Goal: Transaction & Acquisition: Book appointment/travel/reservation

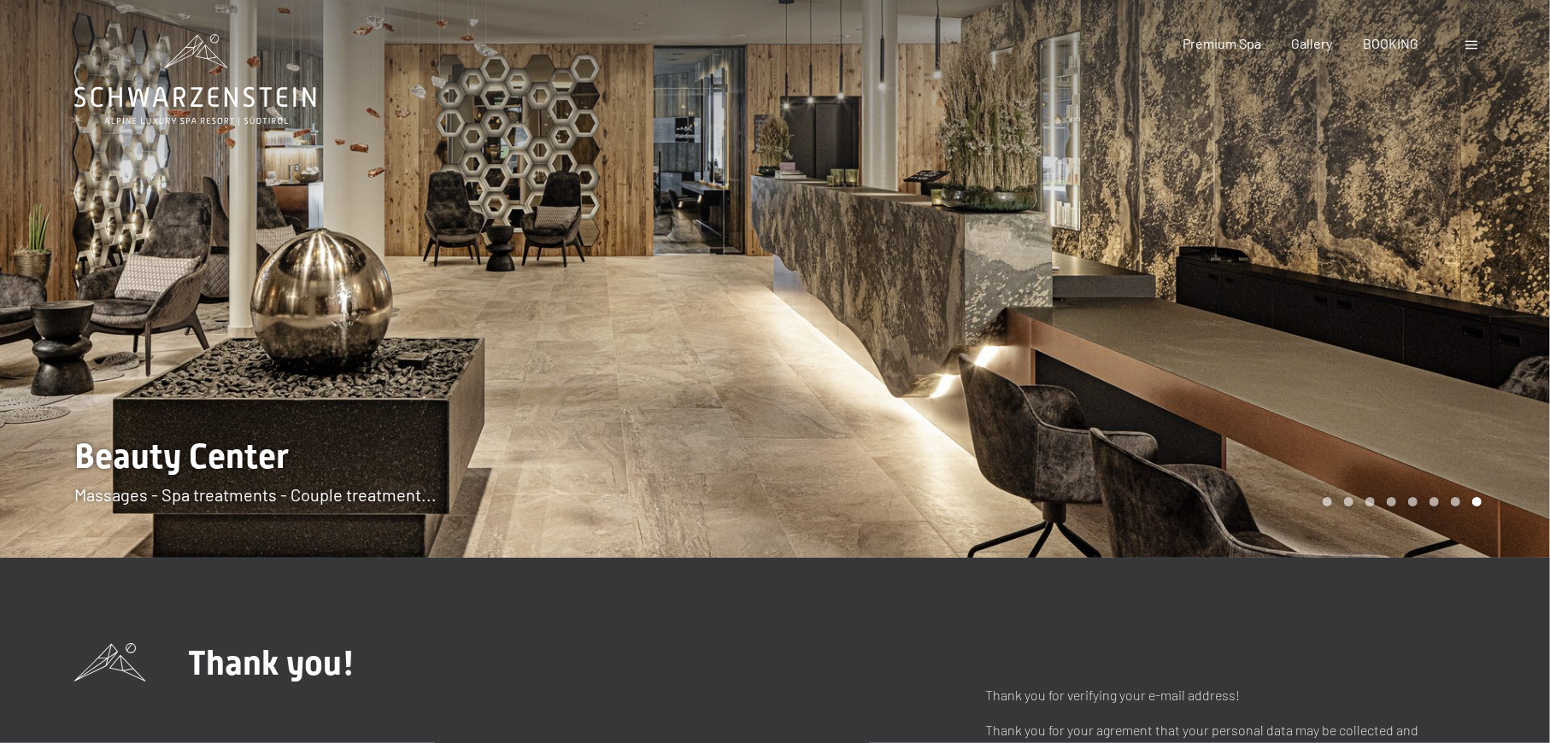
click at [1471, 48] on span at bounding box center [1471, 45] width 12 height 9
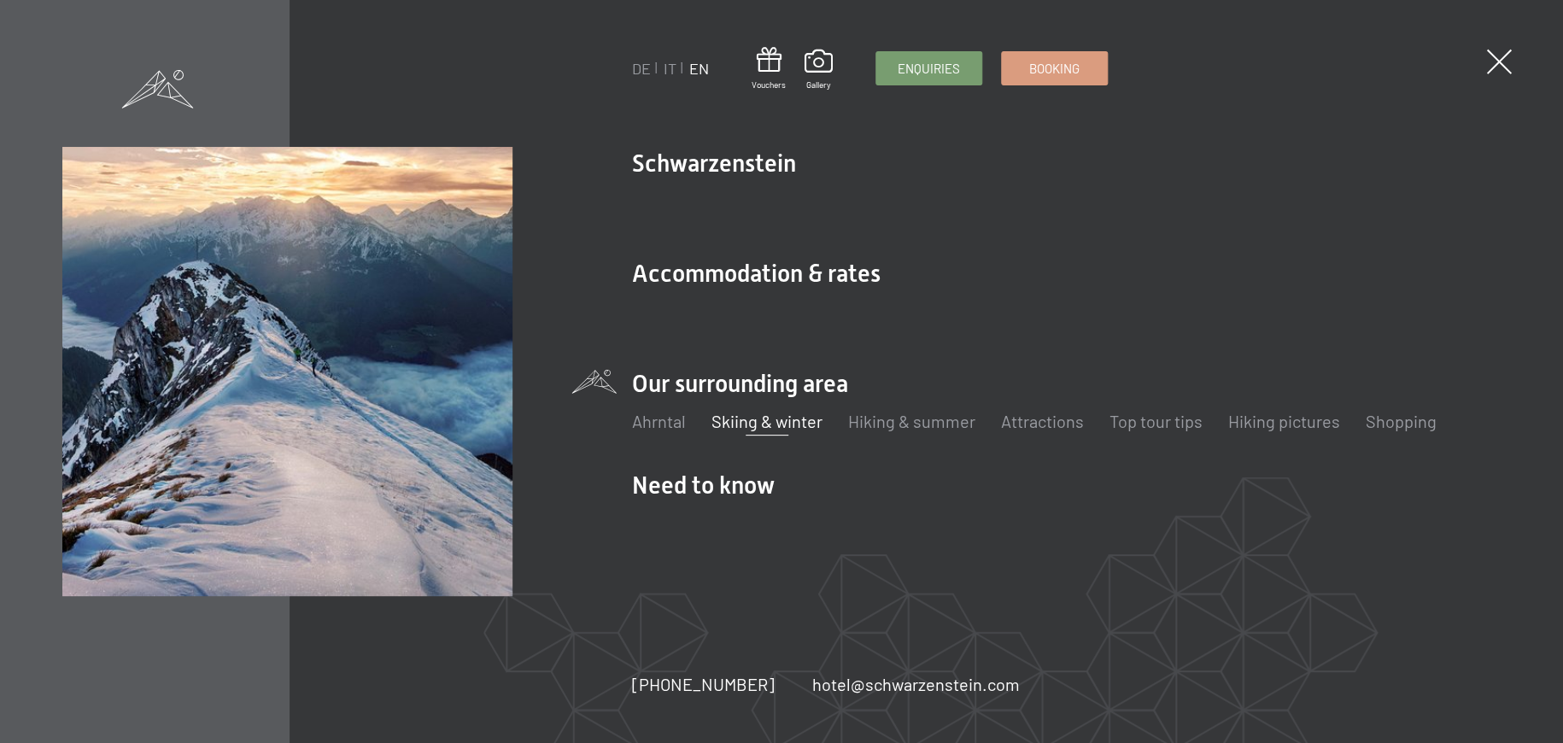
click at [779, 422] on link "Skiing & winter" at bounding box center [767, 421] width 111 height 21
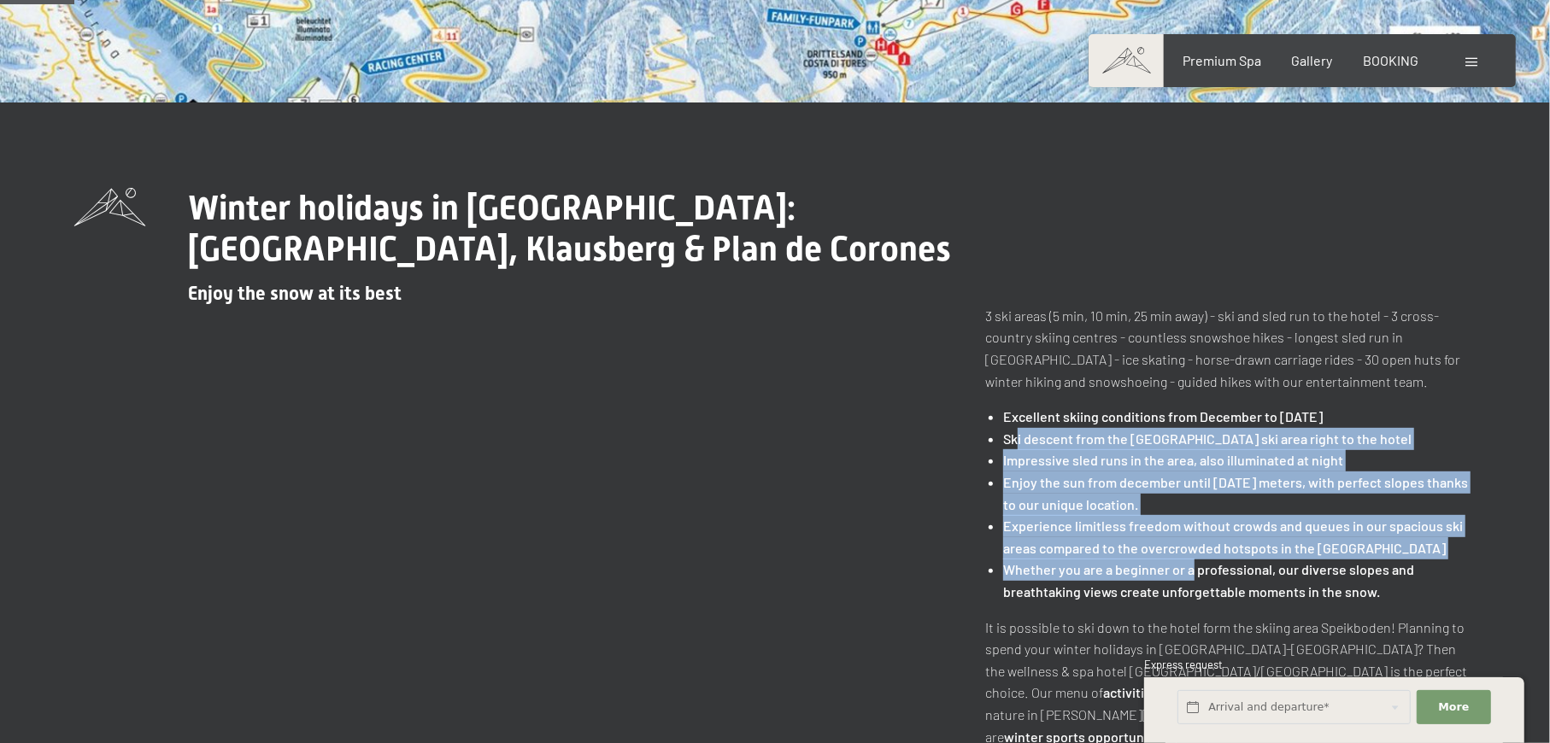
drag, startPoint x: 0, startPoint y: 0, endPoint x: 1187, endPoint y: 571, distance: 1317.3
click at [1187, 571] on ul "Excellent skiing conditions from December to Easter Ski descent from the Speikb…" at bounding box center [1230, 504] width 490 height 196
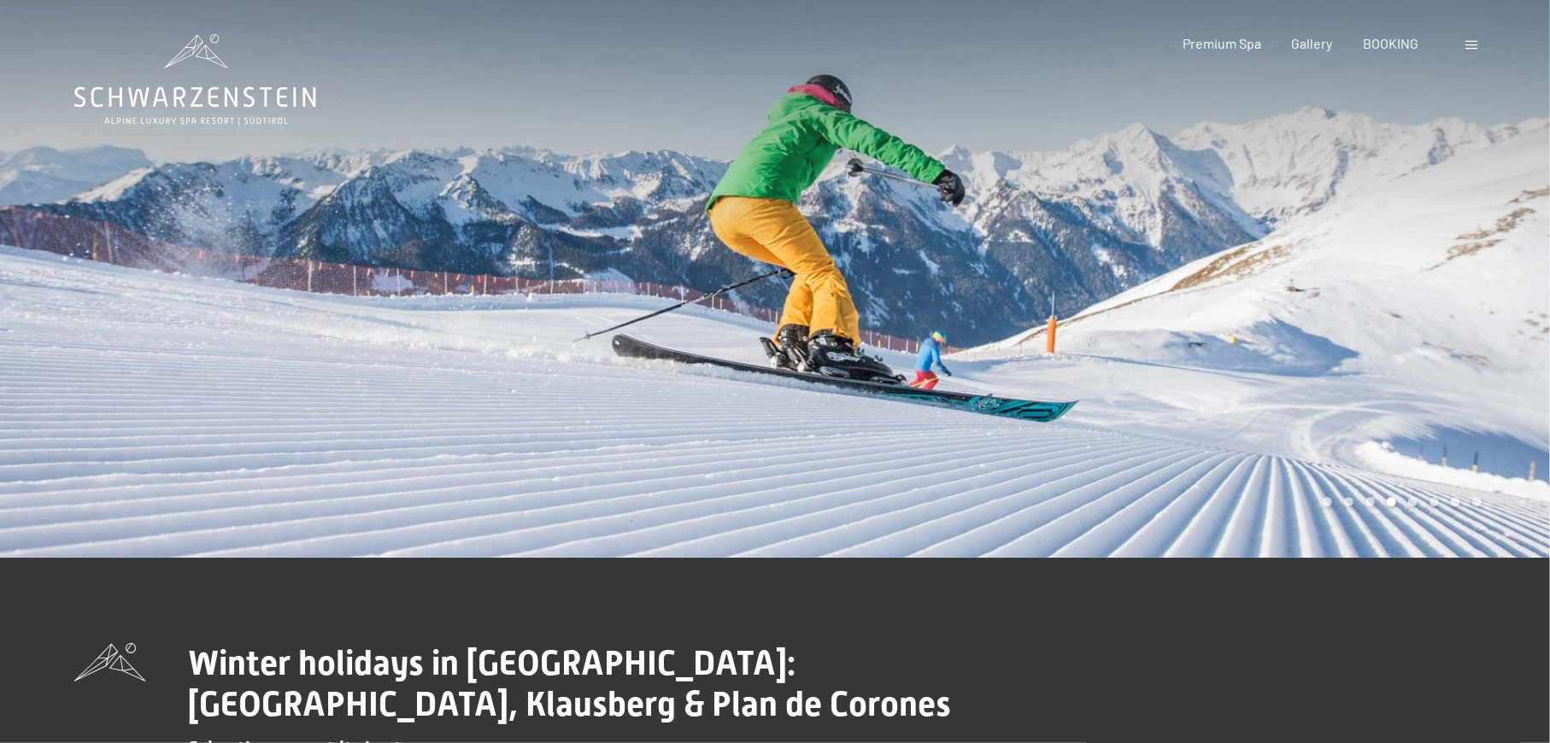
click at [1472, 42] on span at bounding box center [1471, 45] width 12 height 9
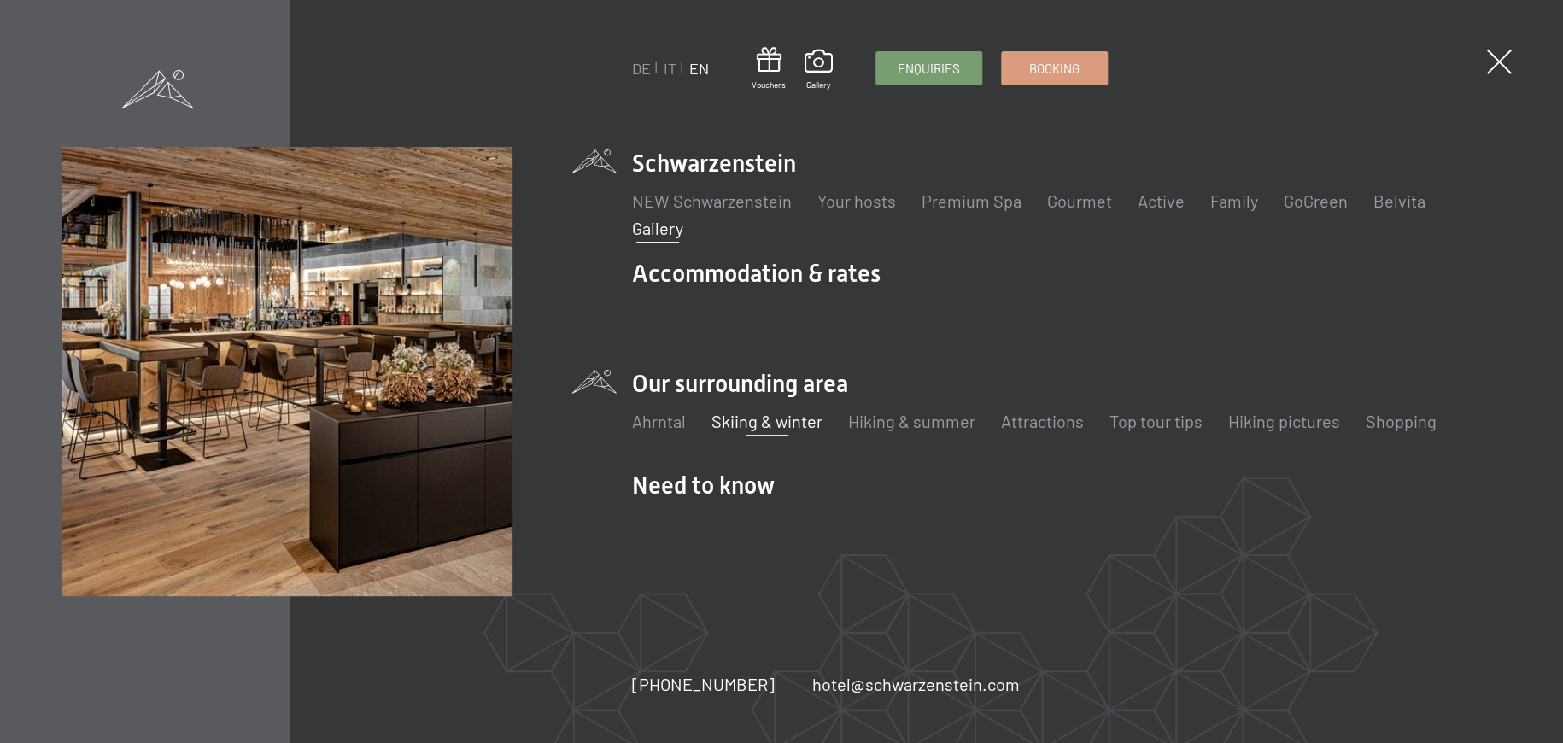
click at [641, 235] on link "Gallery" at bounding box center [657, 228] width 51 height 21
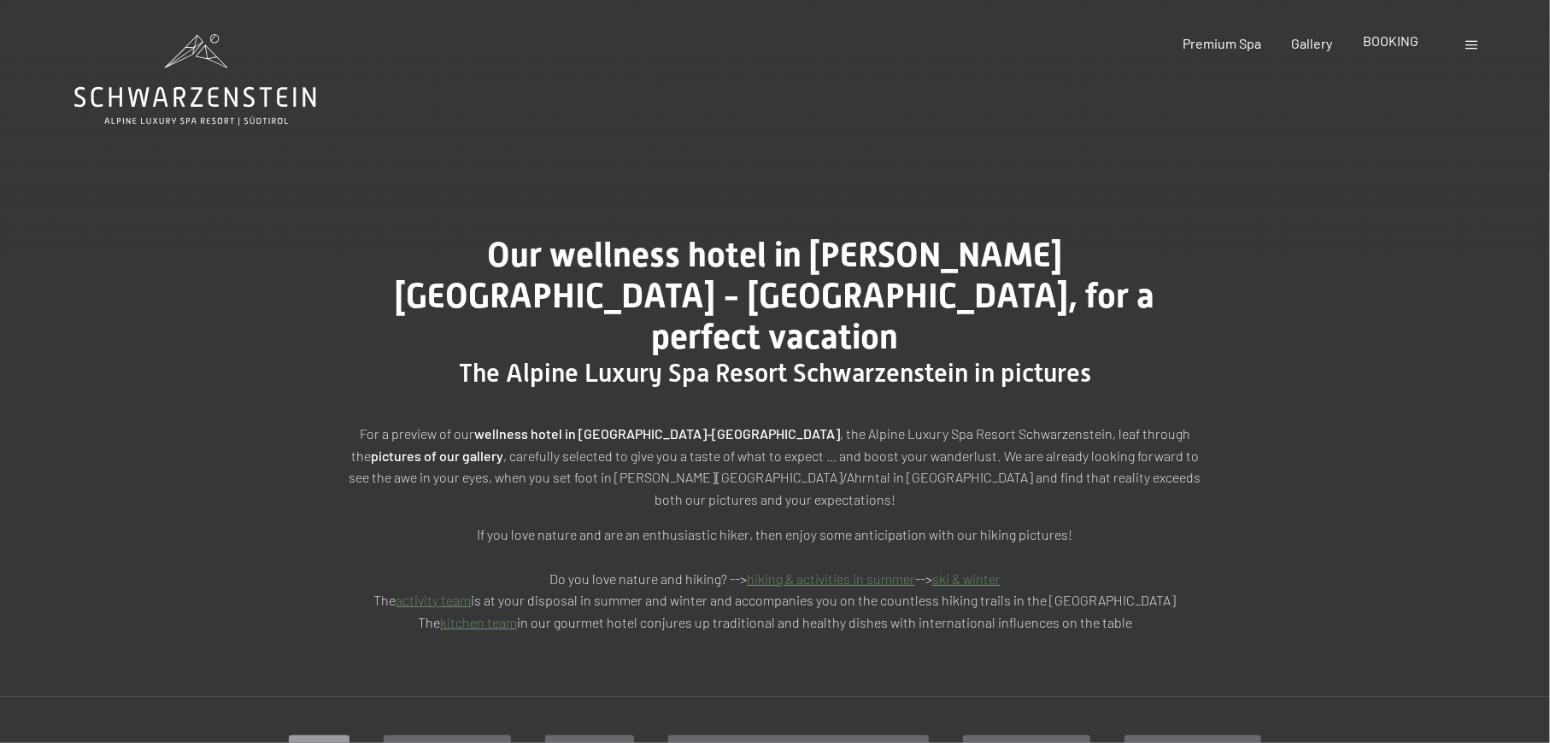
click at [1405, 38] on span "BOOKING" at bounding box center [1390, 40] width 56 height 16
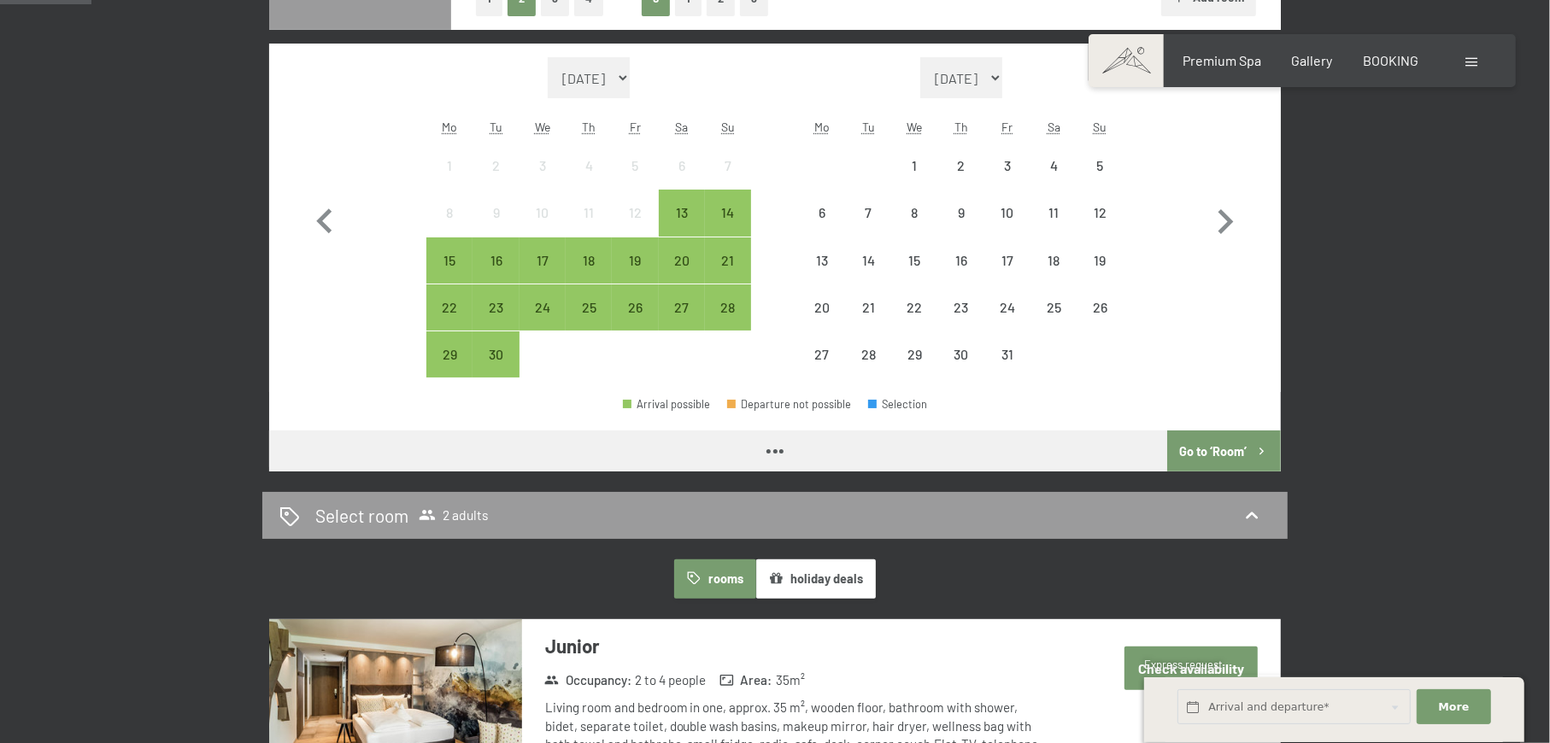
scroll to position [227, 0]
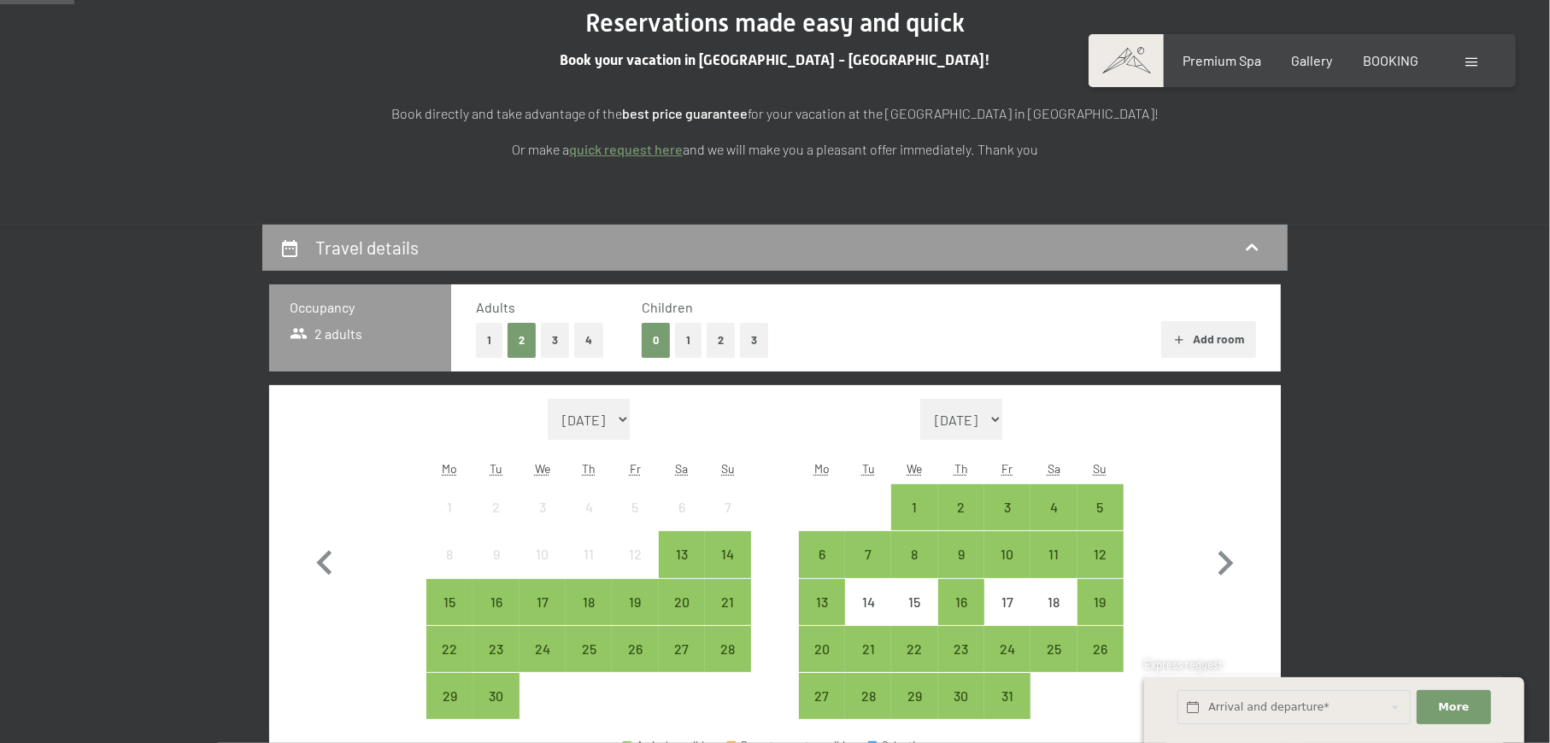
click at [718, 346] on button "2" at bounding box center [720, 340] width 28 height 35
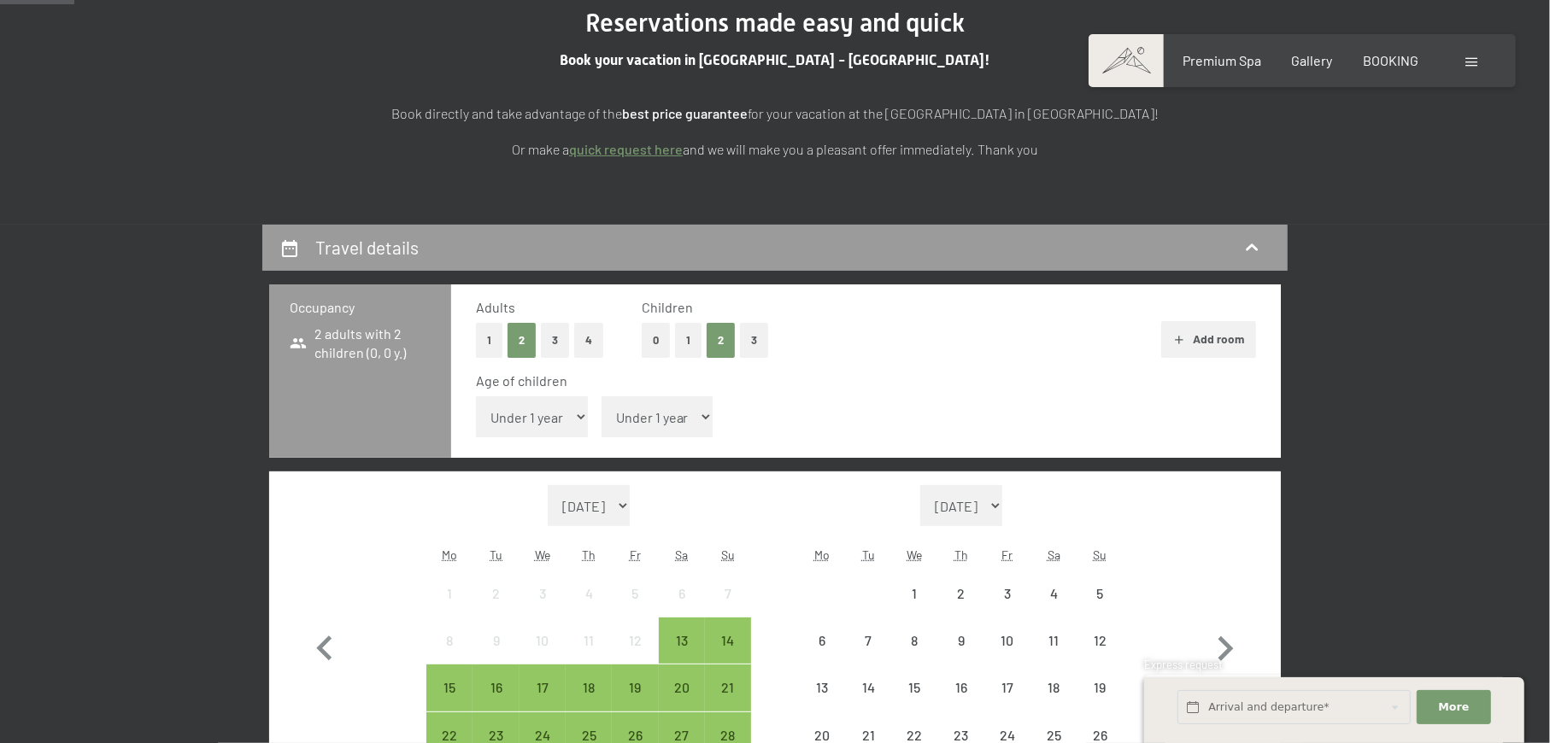
click at [543, 413] on select "Under 1 year 1 year 2 years 3 years 4 years 5 years 6 years 7 years 8 years 9 y…" at bounding box center [532, 416] width 112 height 41
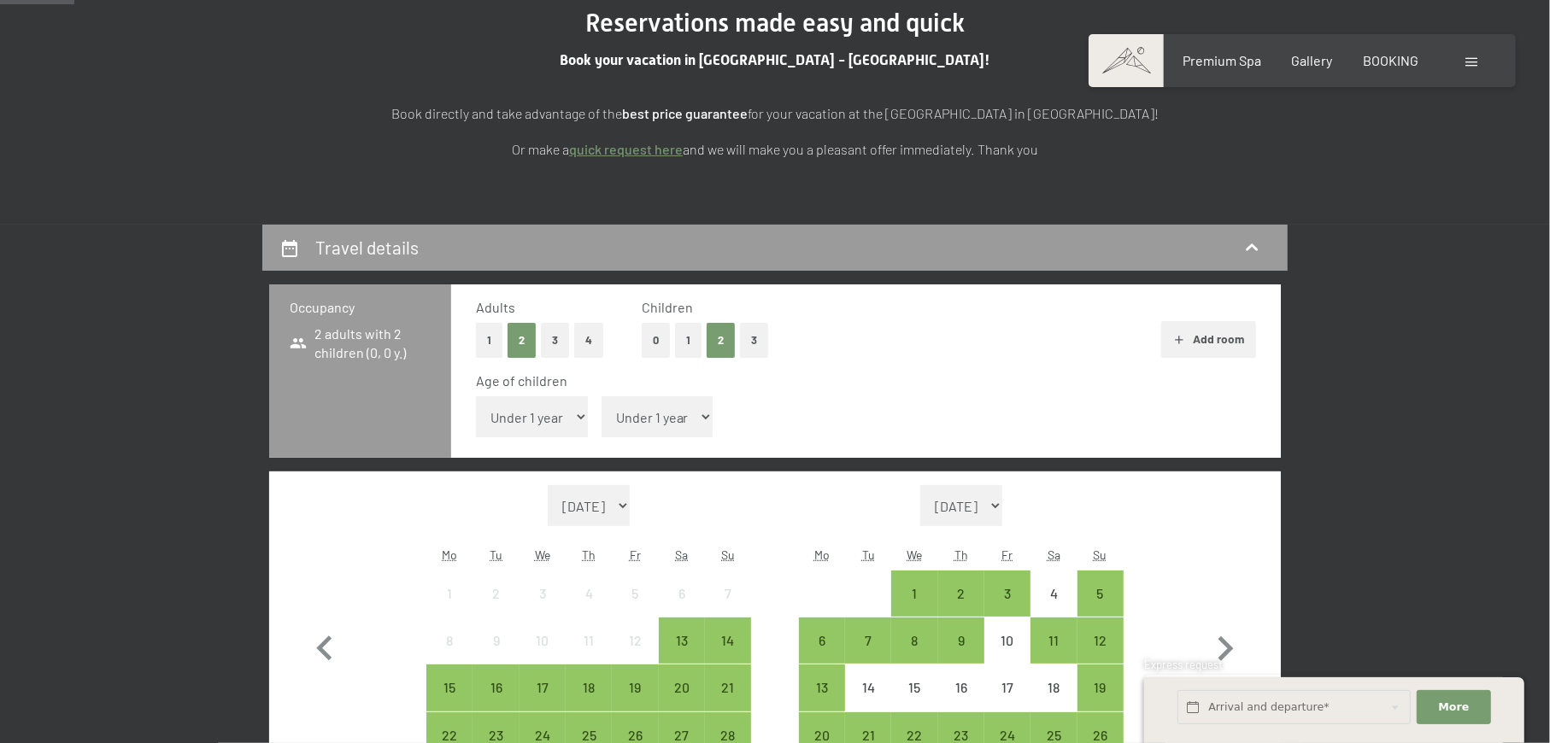
select select "13"
click at [476, 396] on select "Under 1 year 1 year 2 years 3 years 4 years 5 years 6 years 7 years 8 years 9 y…" at bounding box center [532, 416] width 112 height 41
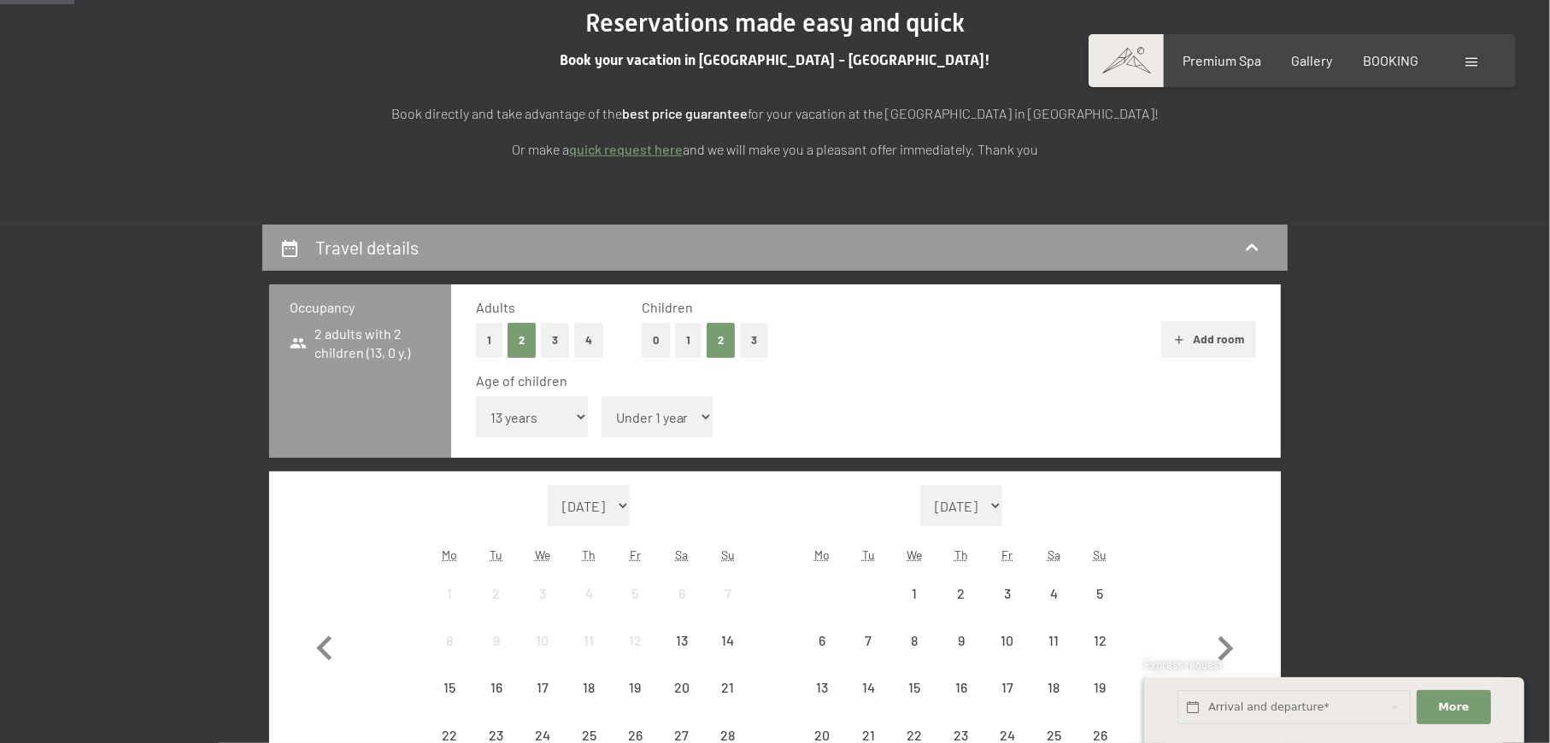
click at [643, 411] on select "Under 1 year 1 year 2 years 3 years 4 years 5 years 6 years 7 years 8 years 9 y…" at bounding box center [657, 416] width 112 height 41
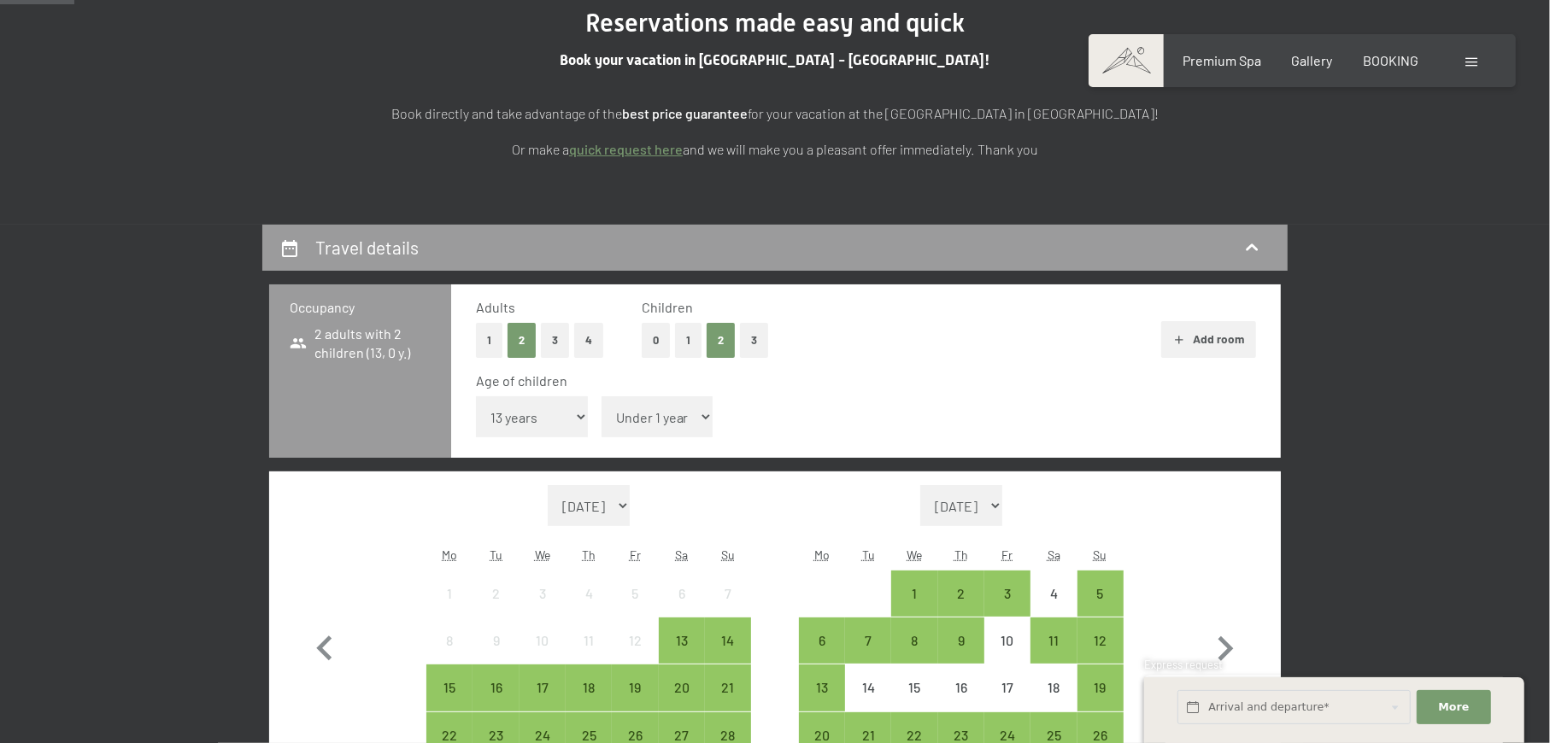
select select "7"
click at [601, 396] on select "Under 1 year 1 year 2 years 3 years 4 years 5 years 6 years 7 years 8 years 9 y…" at bounding box center [657, 416] width 112 height 41
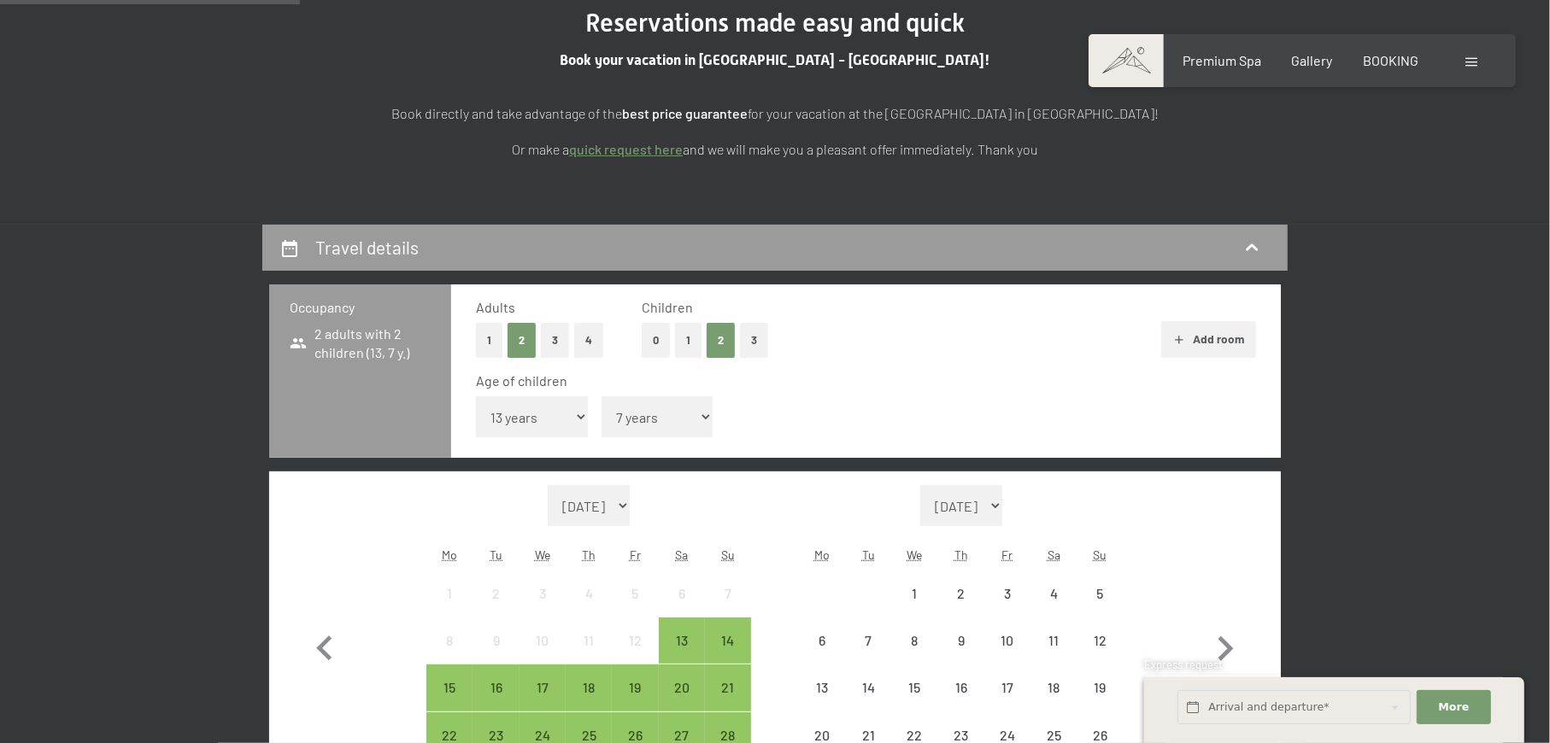
scroll to position [455, 0]
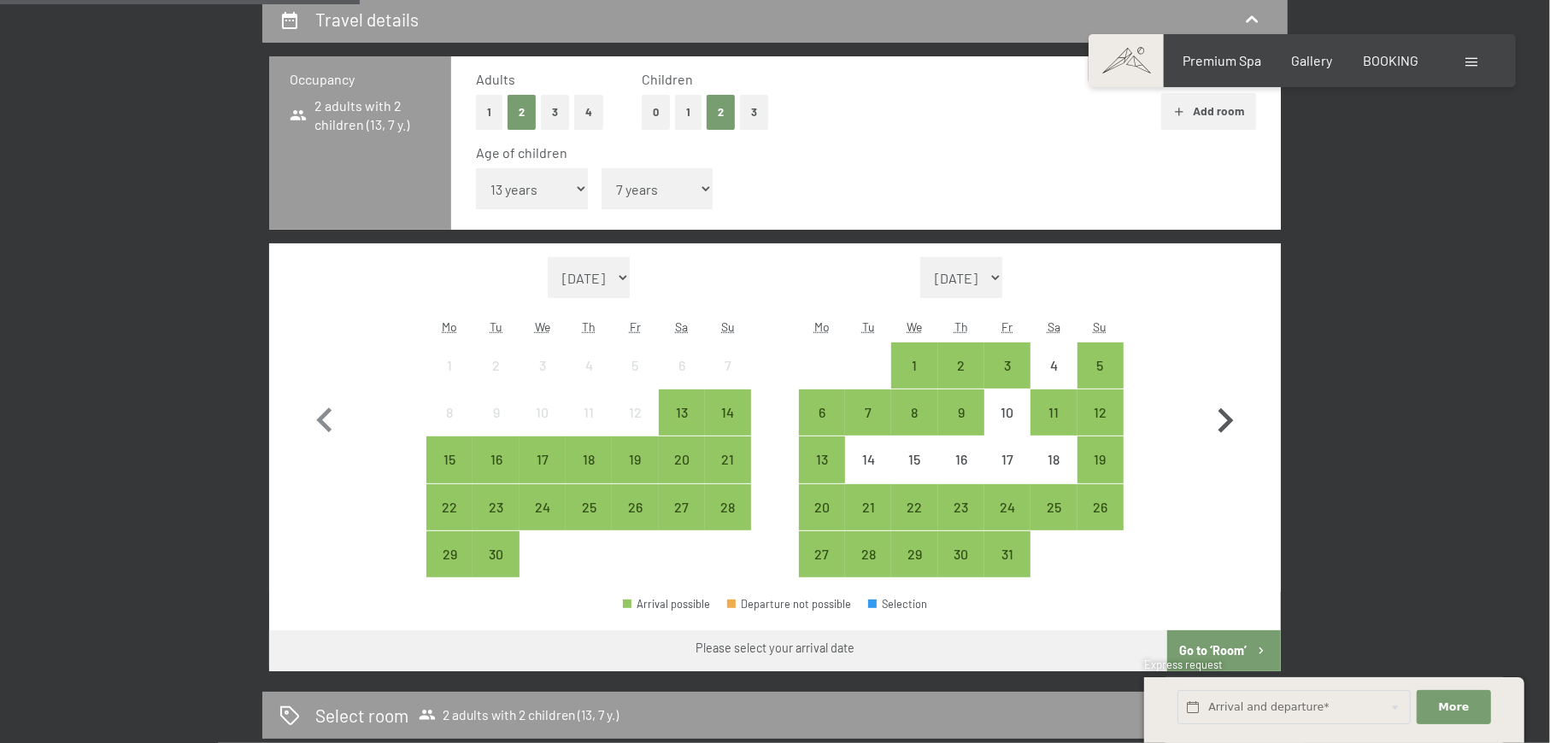
click at [1223, 421] on icon "button" at bounding box center [1225, 421] width 50 height 50
select select "[DATE]"
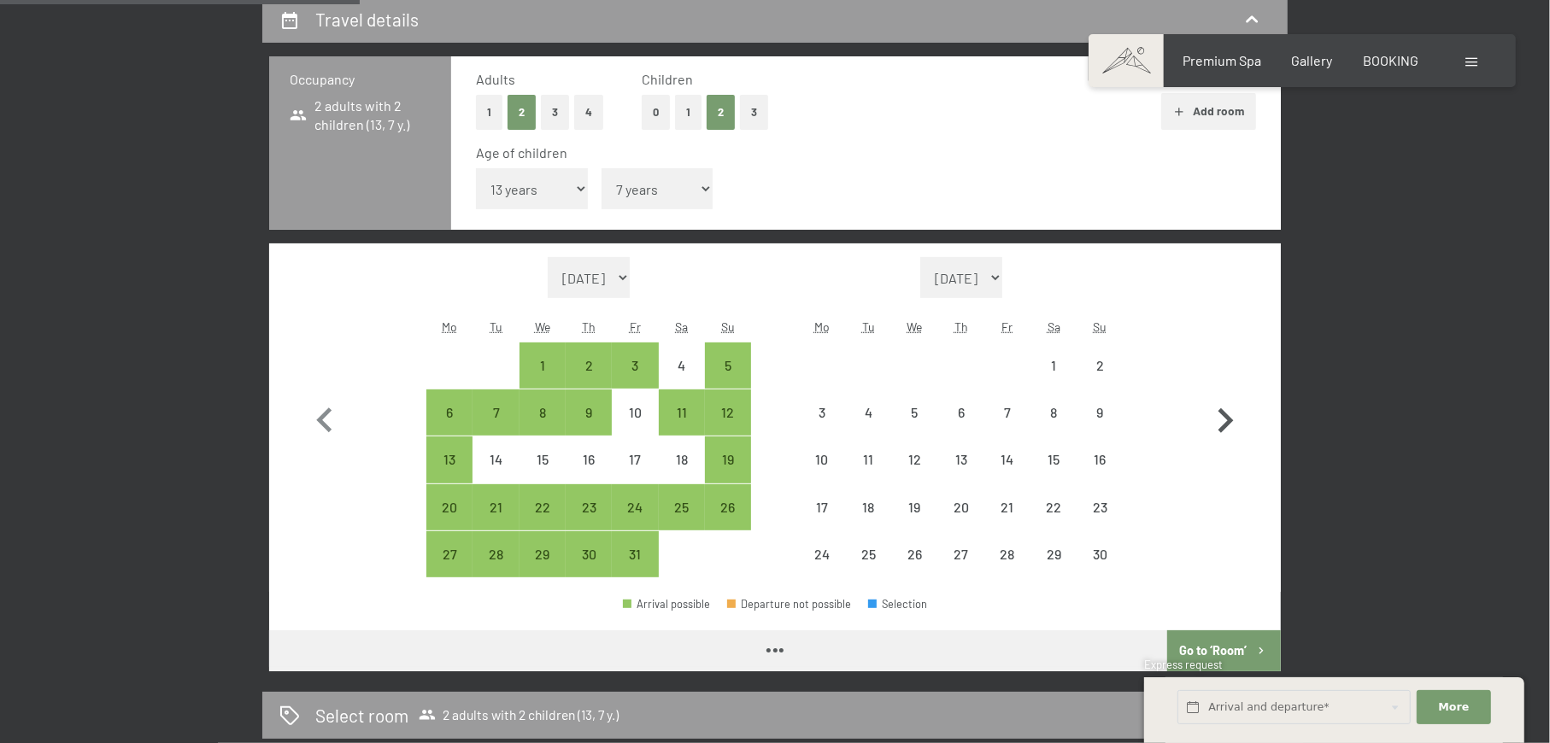
click at [1223, 421] on icon "button" at bounding box center [1225, 421] width 50 height 50
select select "[DATE]"
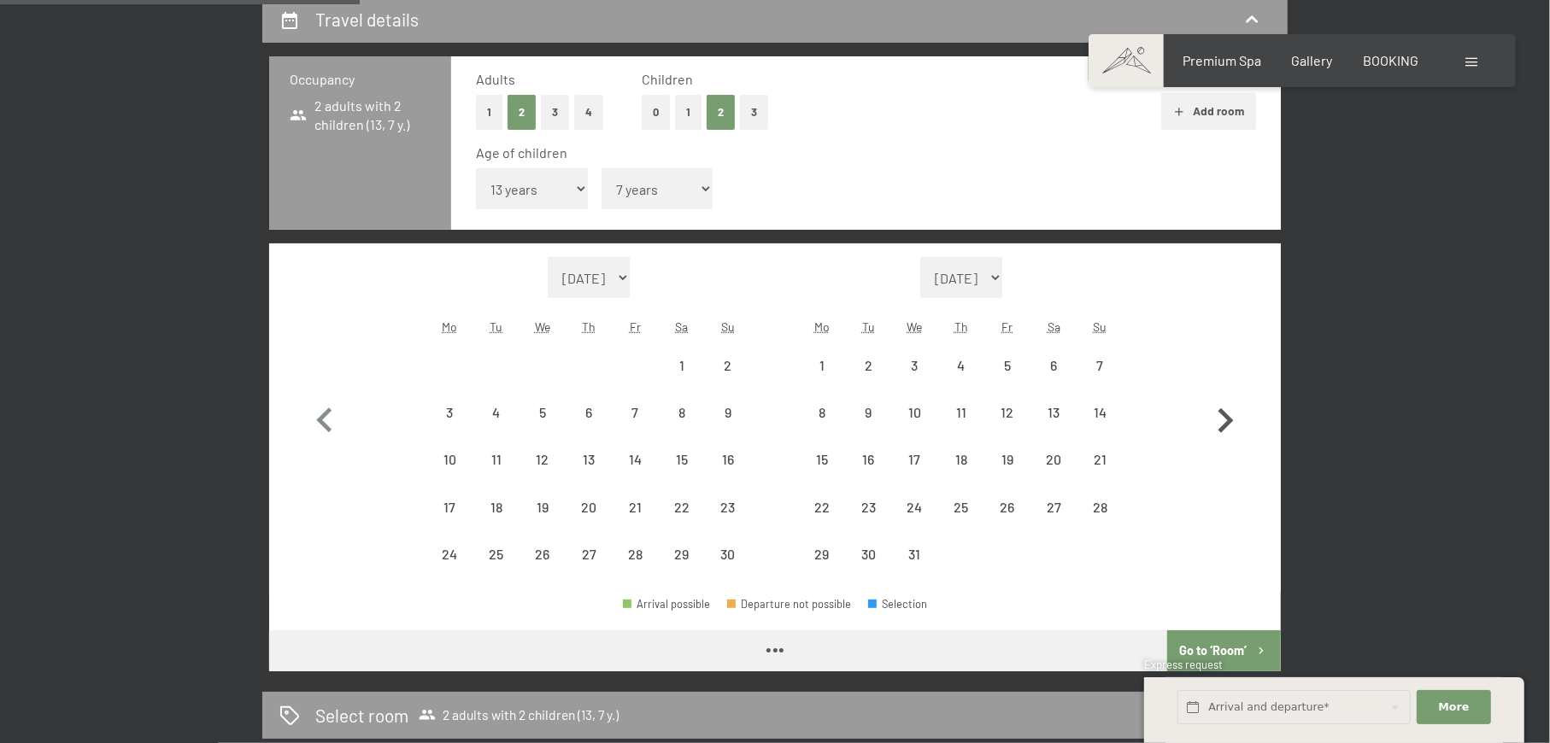
select select "[DATE]"
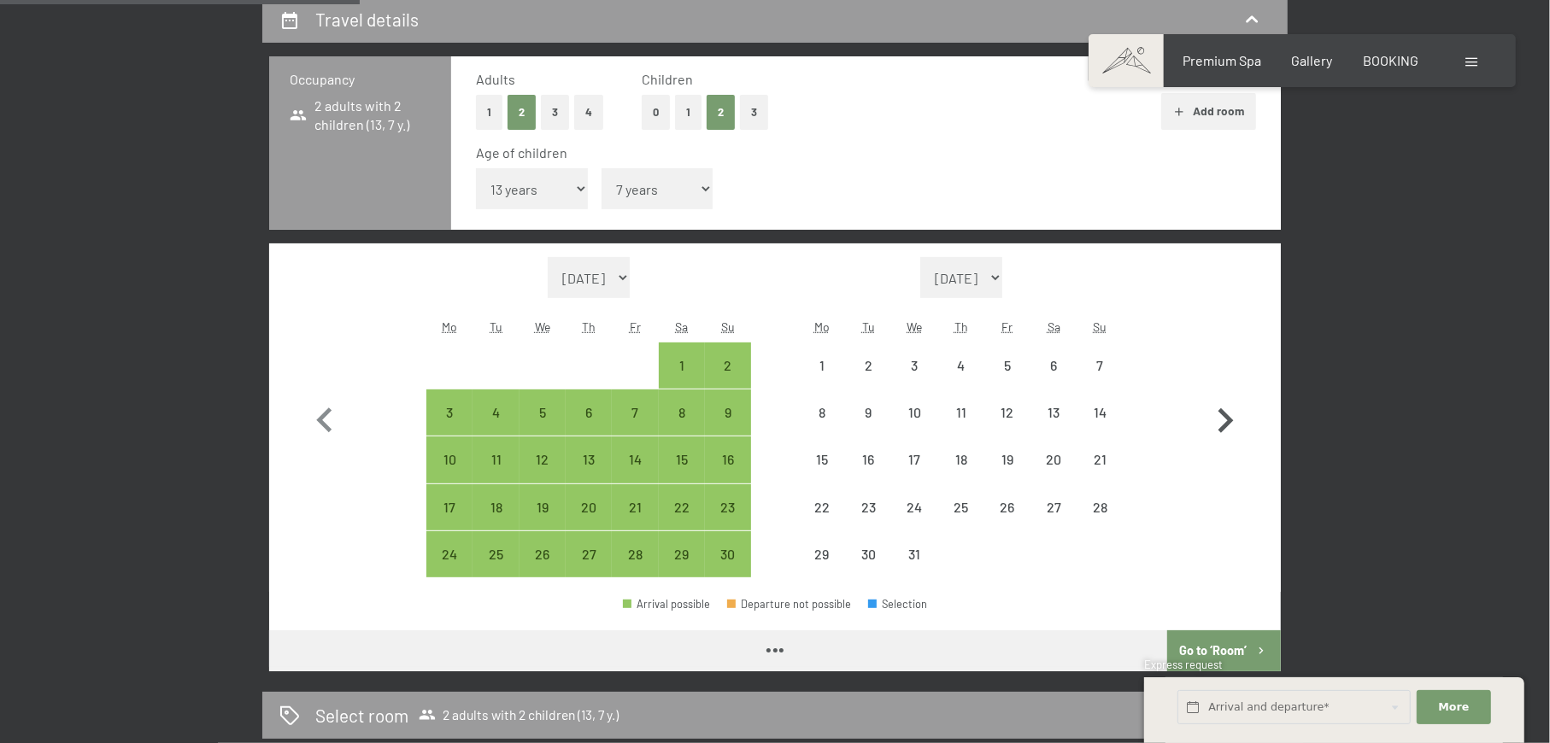
select select "[DATE]"
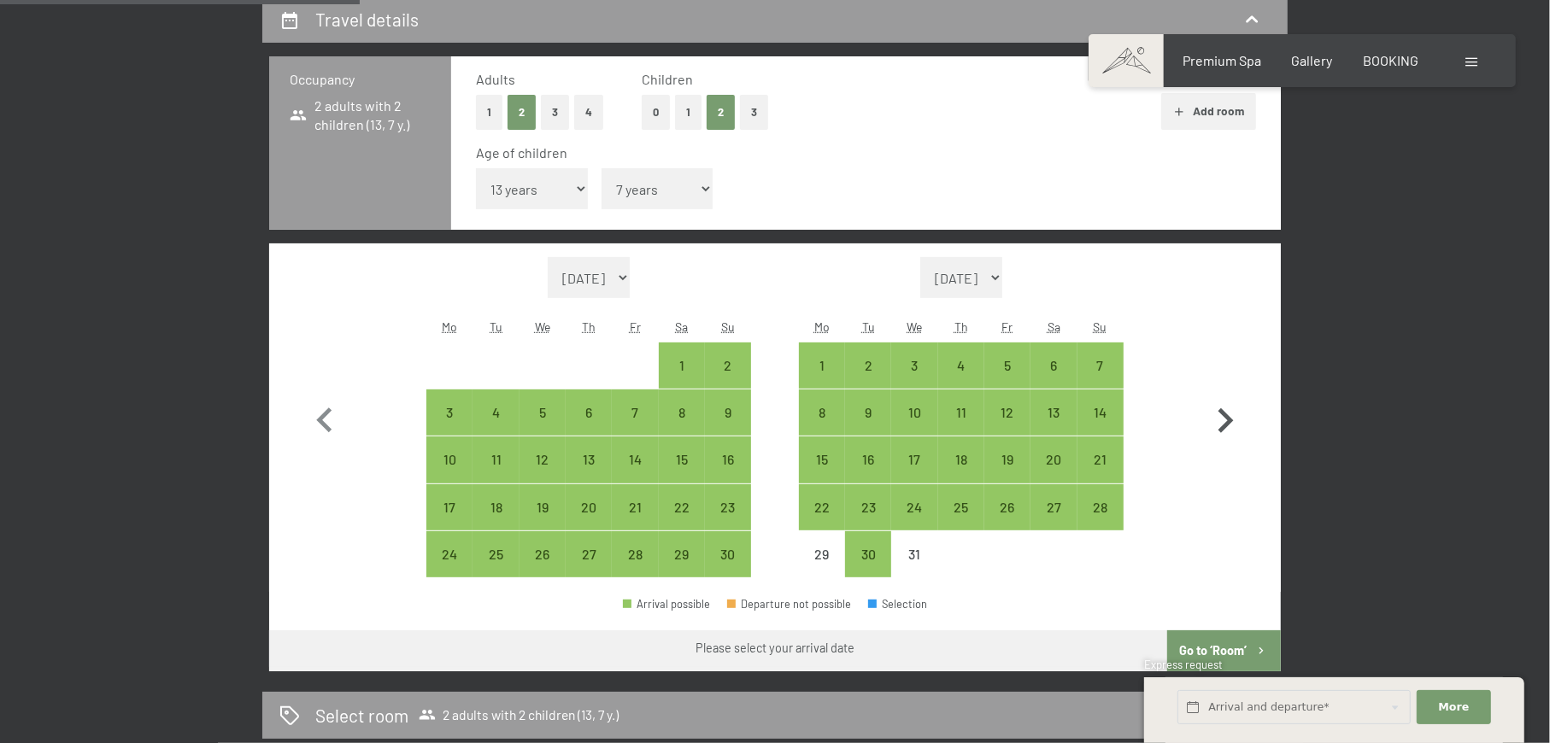
click at [1223, 421] on icon "button" at bounding box center [1225, 421] width 50 height 50
select select "[DATE]"
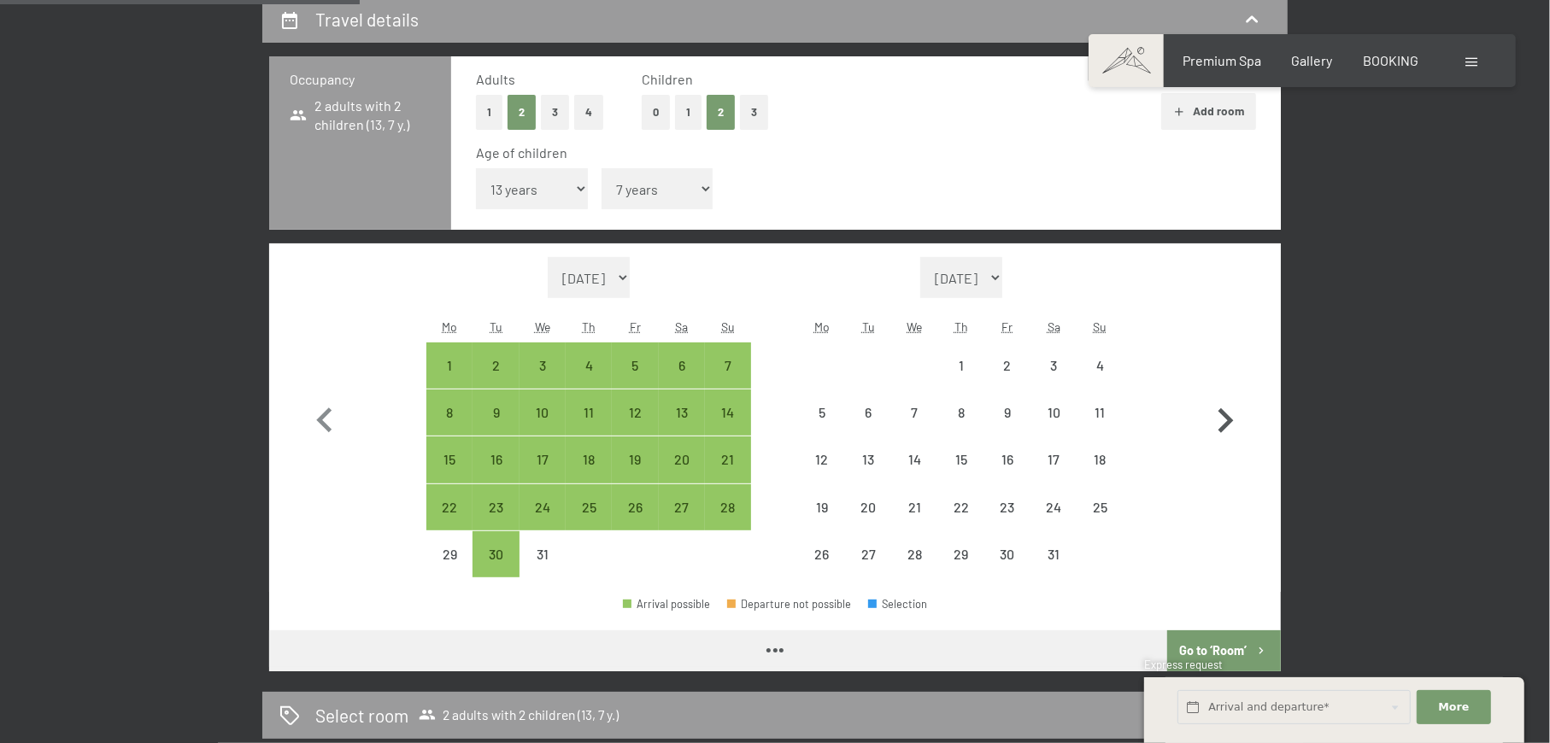
select select "[DATE]"
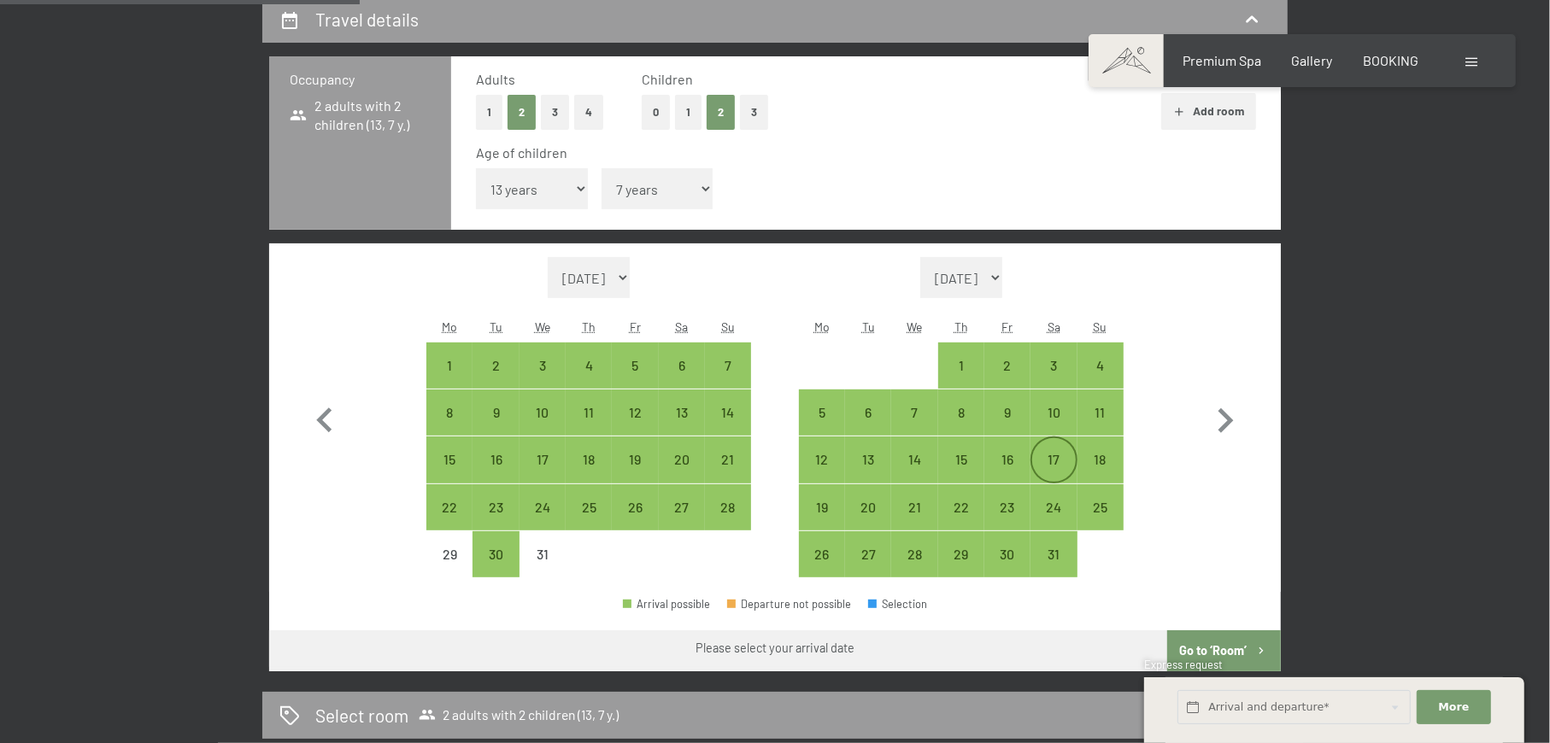
click at [1049, 456] on div "17" at bounding box center [1053, 474] width 43 height 43
select select "[DATE]"
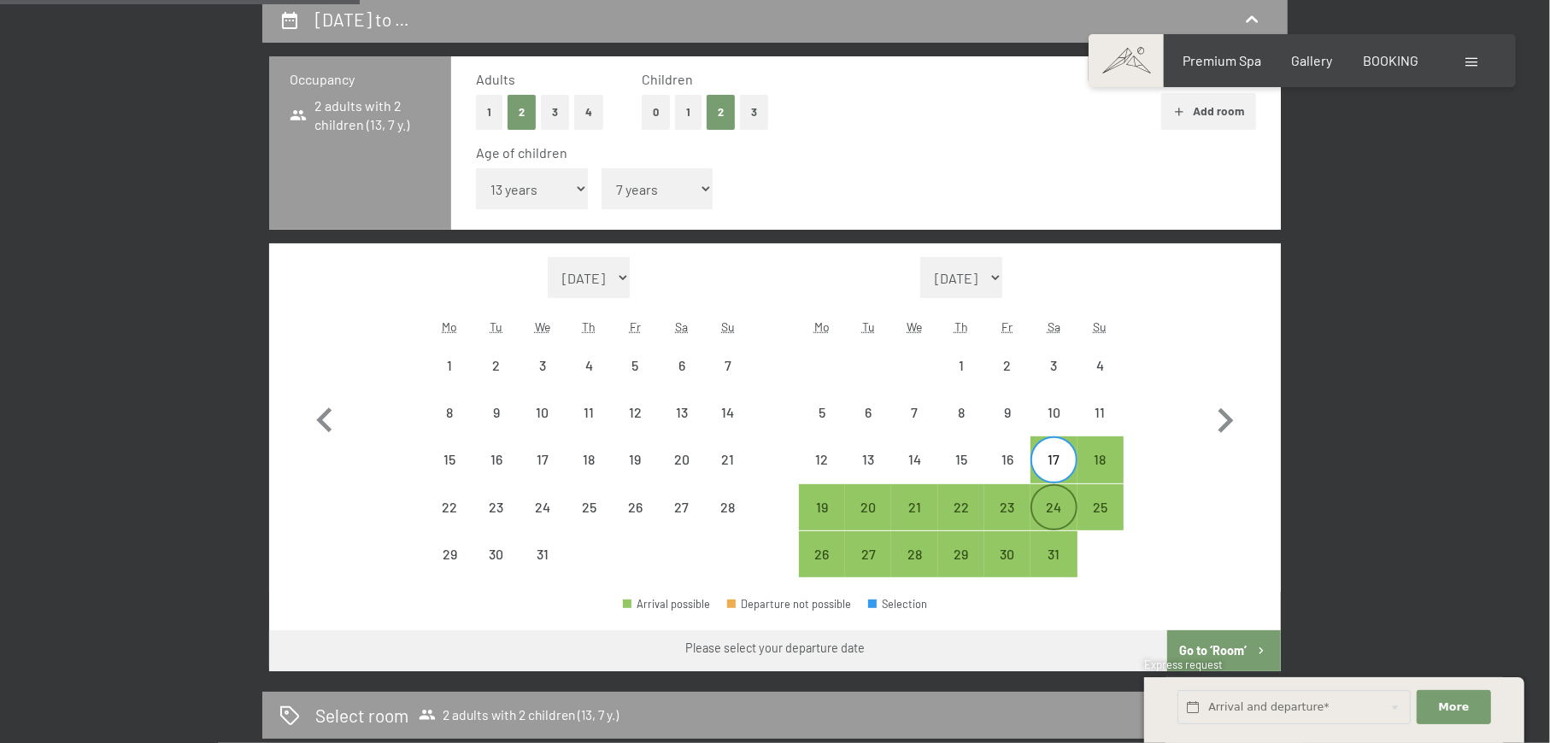
click at [1056, 504] on div "24" at bounding box center [1053, 522] width 43 height 43
select select "[DATE]"
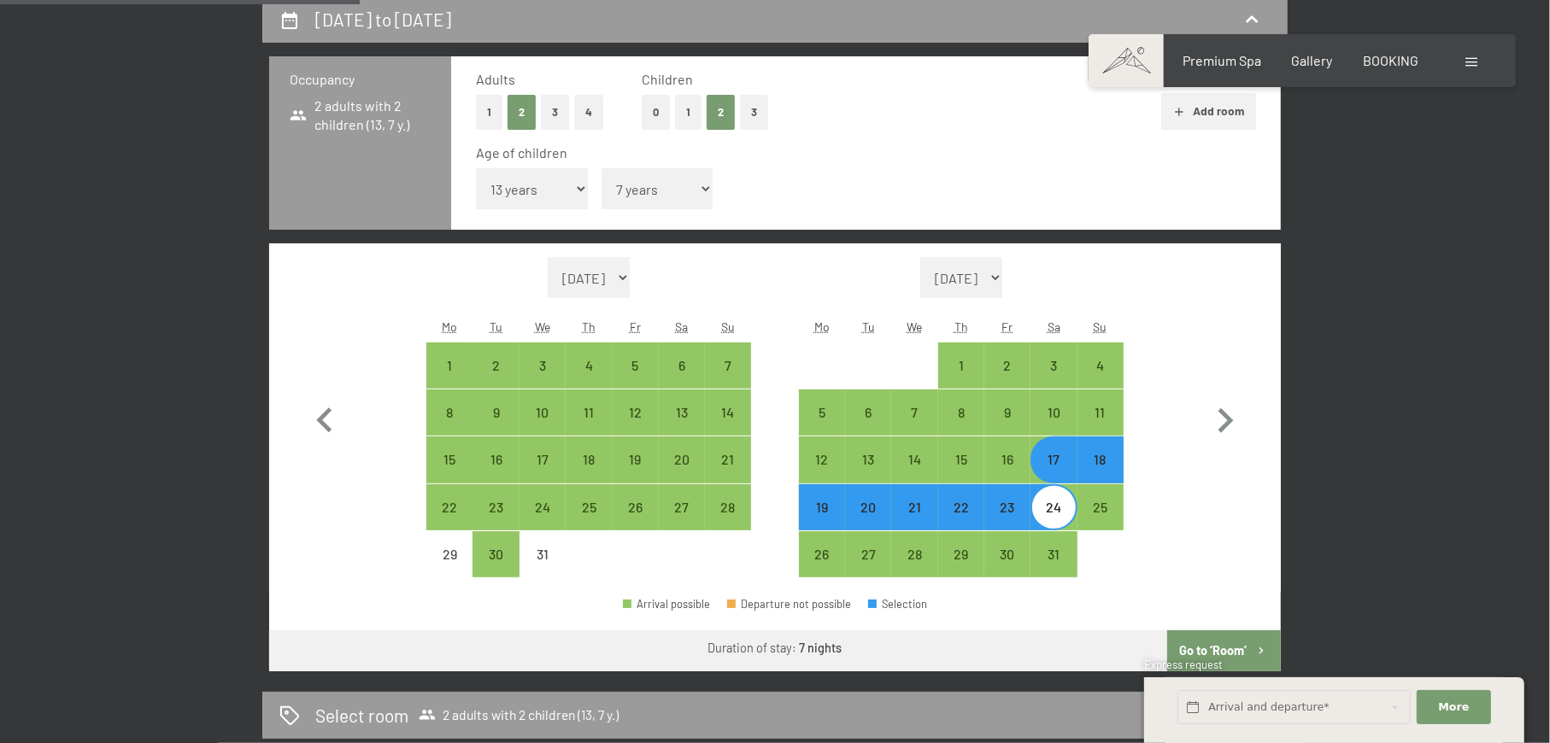
click at [1200, 651] on button "Go to ‘Room’" at bounding box center [1224, 650] width 114 height 41
select select "[DATE]"
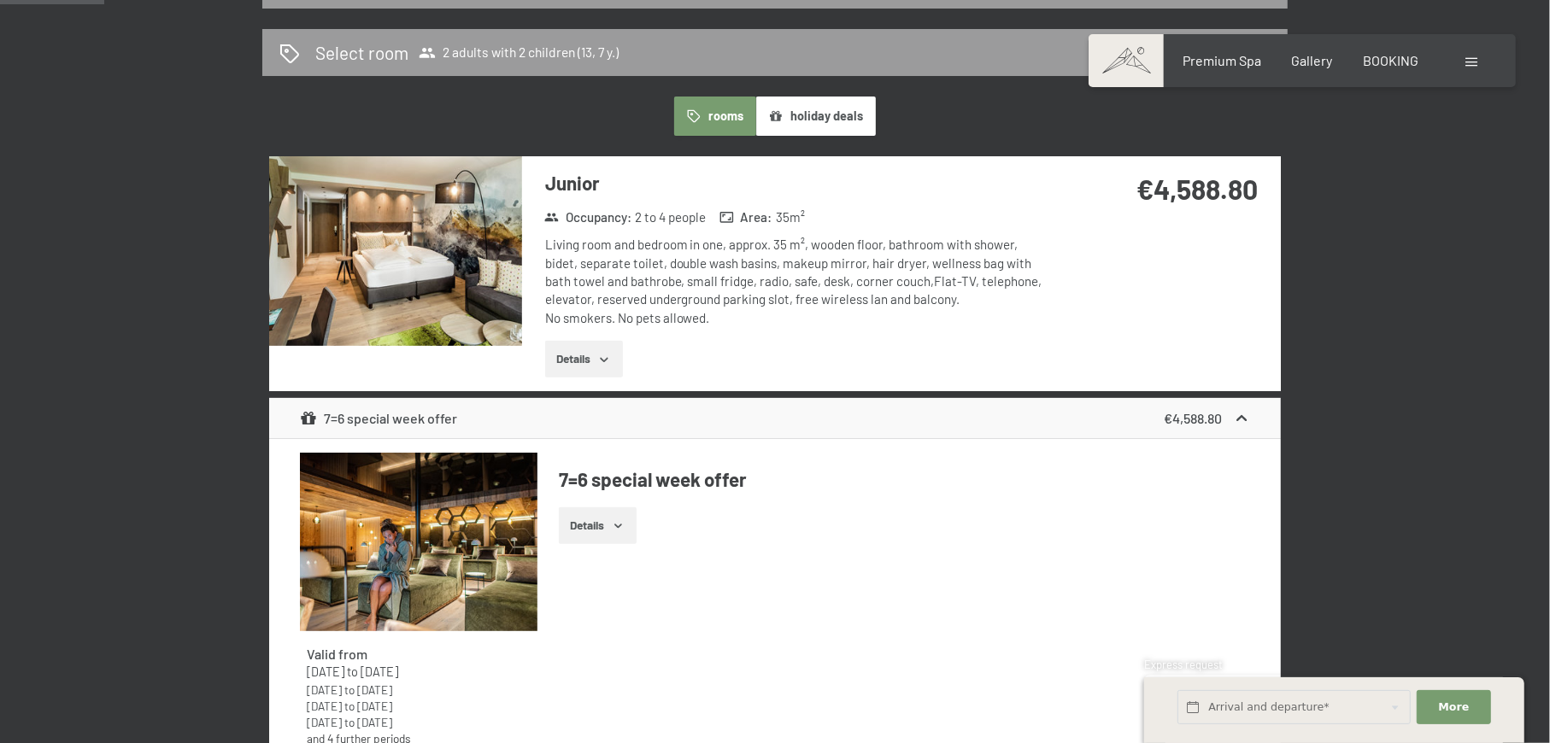
scroll to position [337, 0]
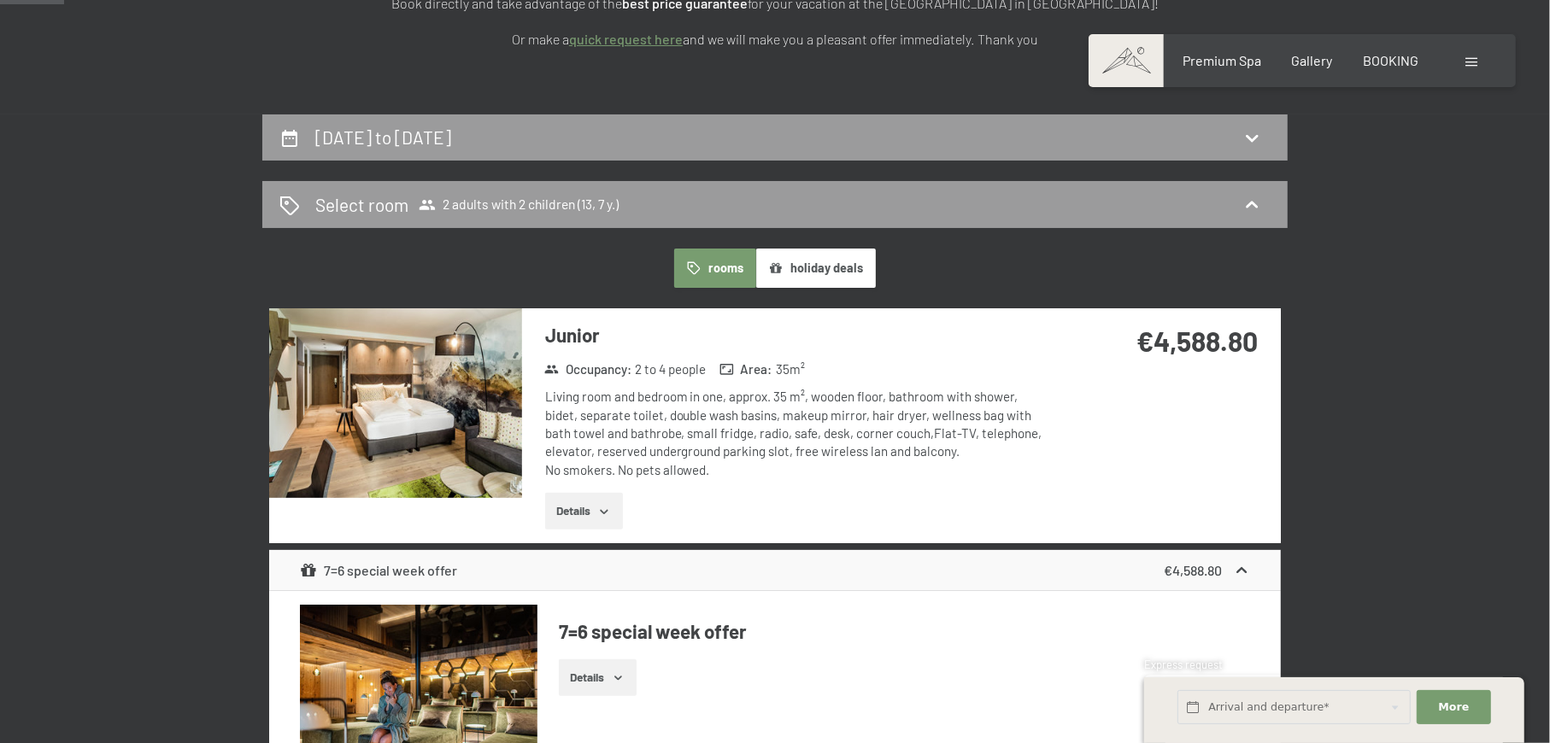
click at [601, 505] on icon "button" at bounding box center [604, 512] width 14 height 14
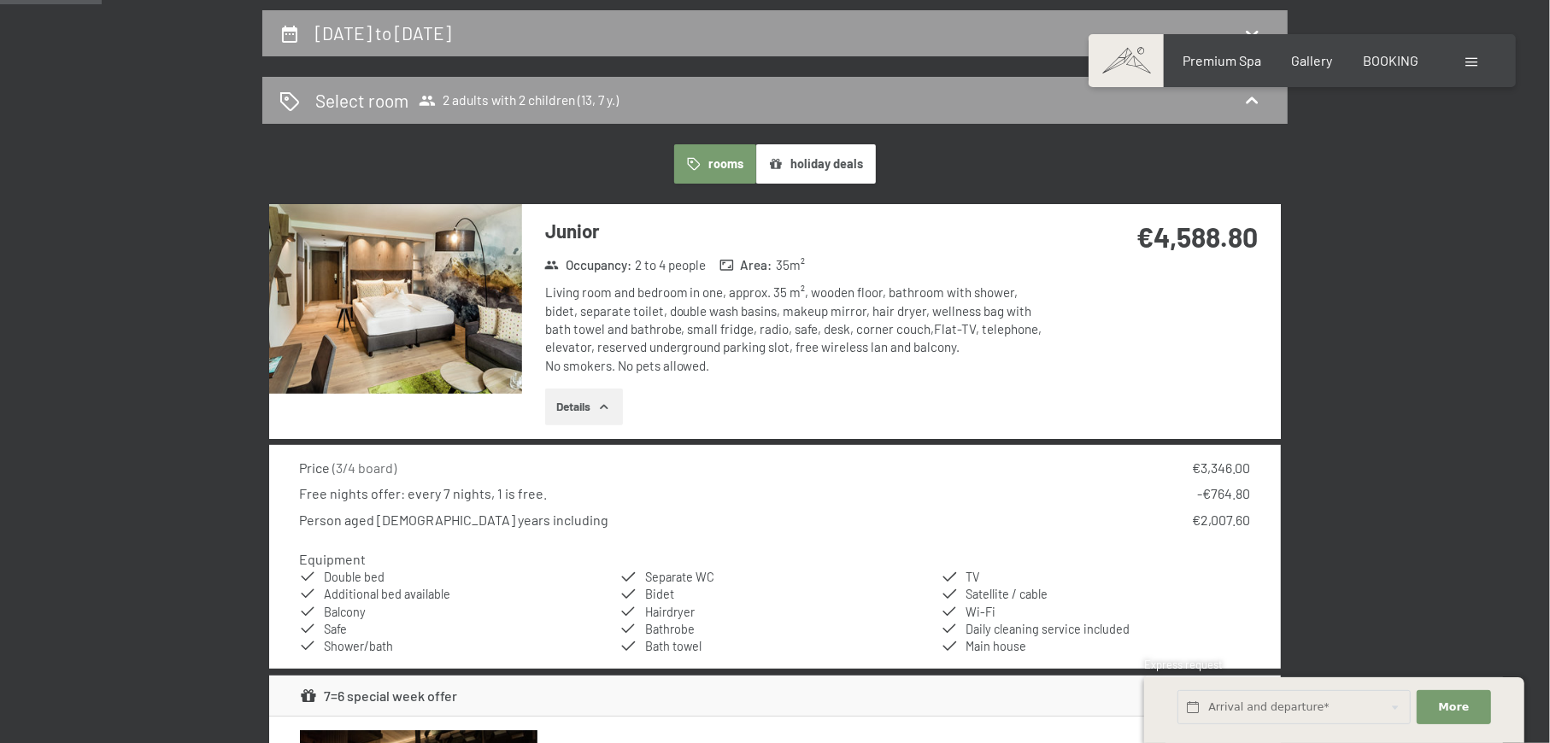
scroll to position [565, 0]
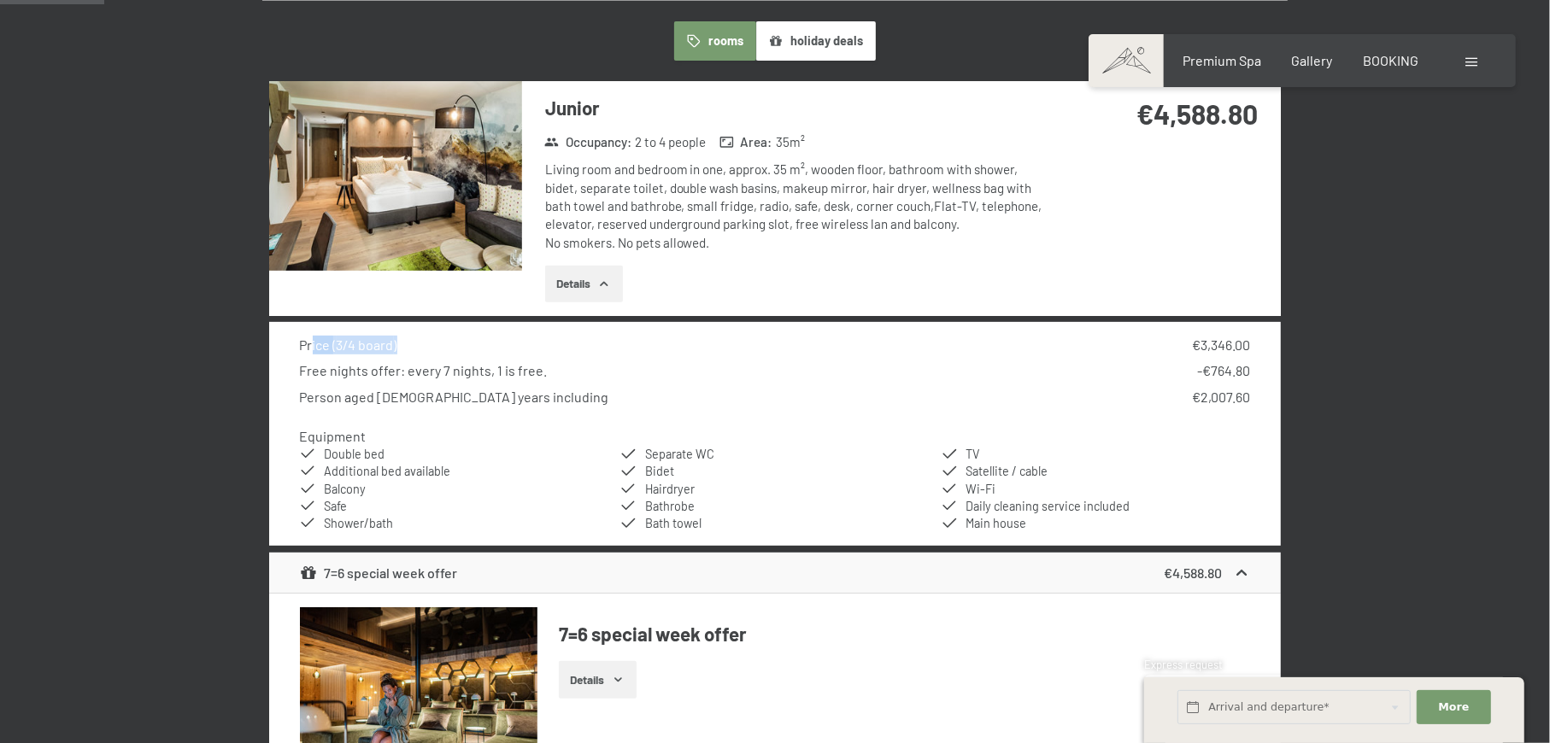
drag, startPoint x: 313, startPoint y: 341, endPoint x: 405, endPoint y: 346, distance: 92.4
click at [405, 346] on div "Price ( 3/4 board ) €3,346.00" at bounding box center [775, 345] width 951 height 19
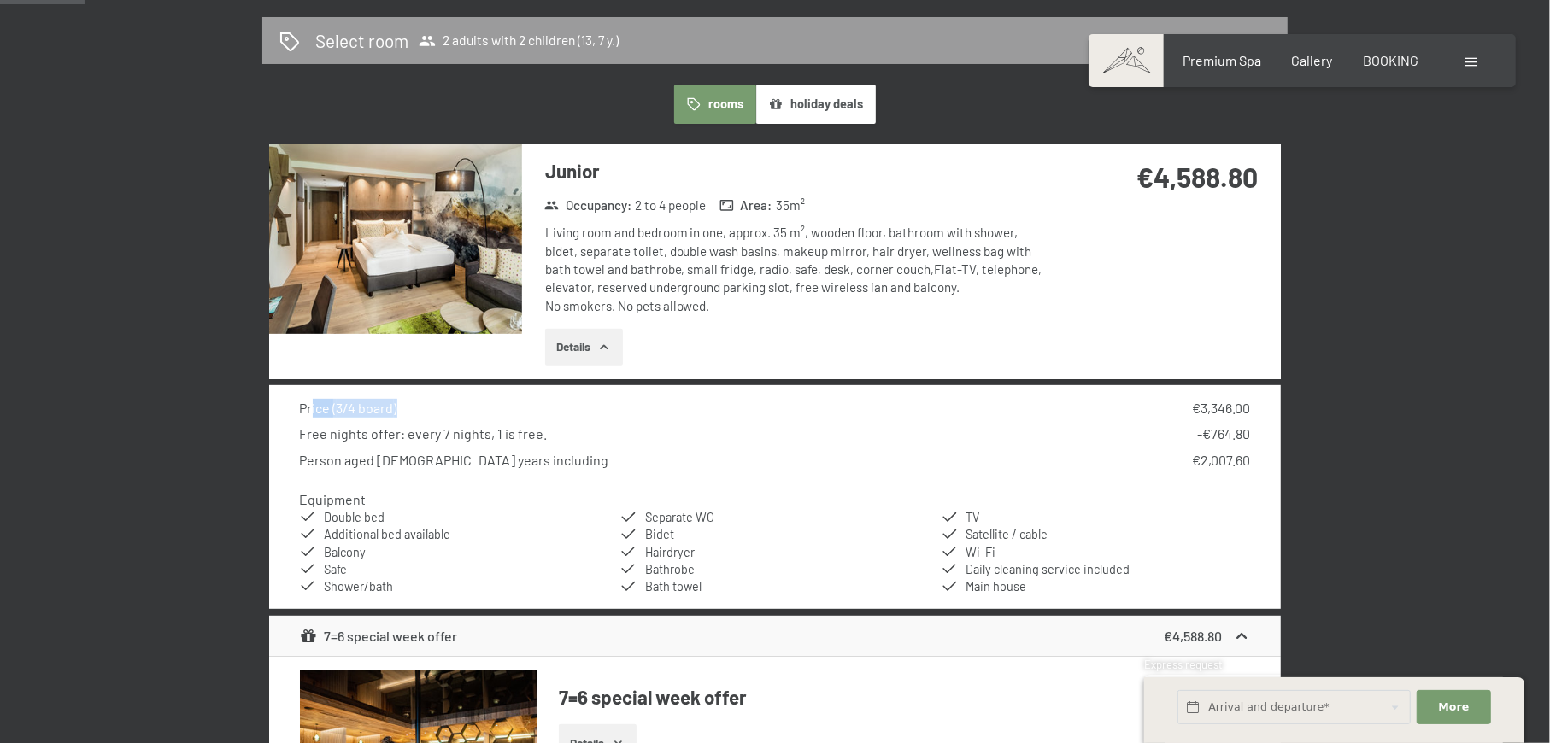
scroll to position [451, 0]
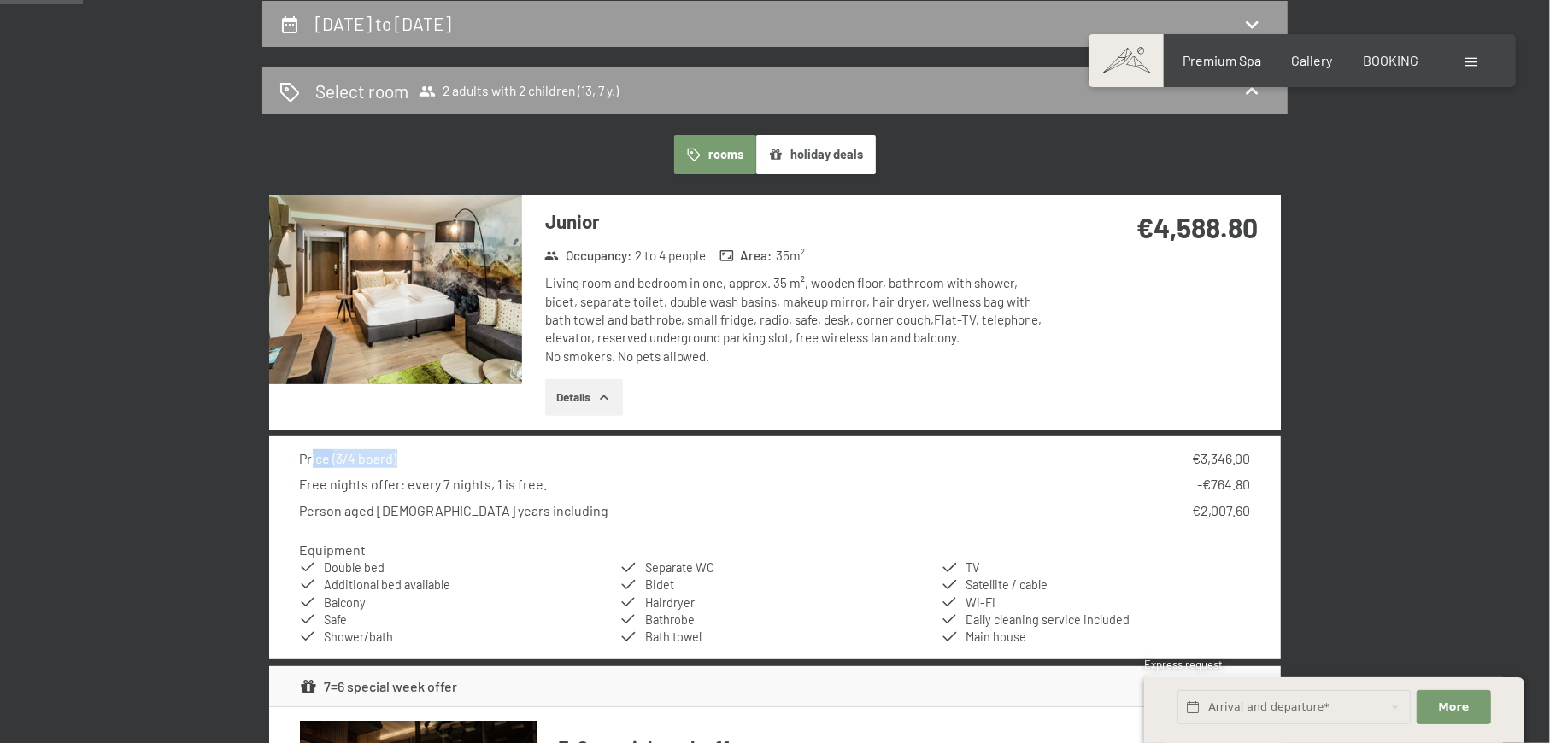
click at [392, 282] on img at bounding box center [395, 290] width 253 height 190
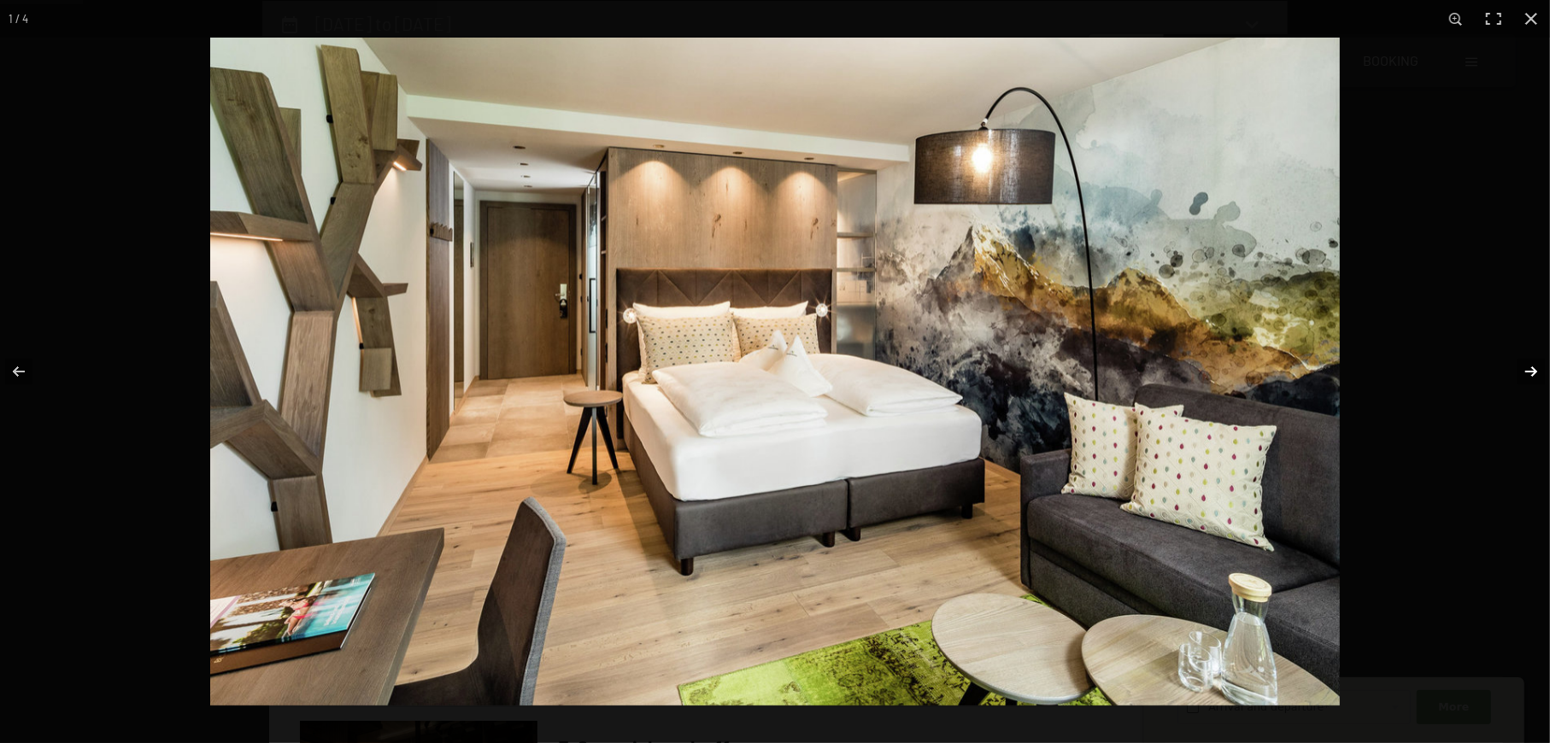
click at [1524, 372] on button "button" at bounding box center [1520, 371] width 60 height 85
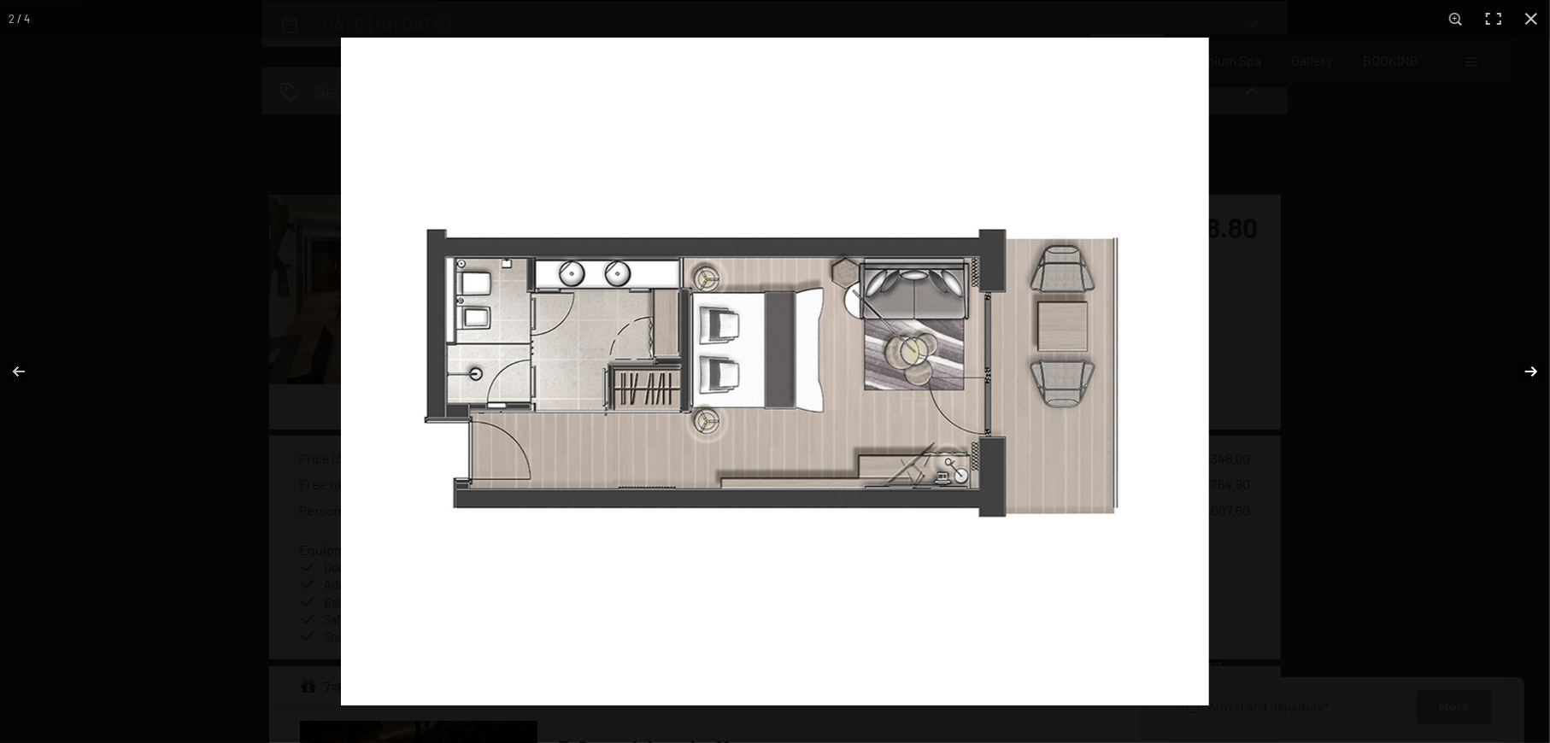
click at [1524, 372] on button "button" at bounding box center [1520, 371] width 60 height 85
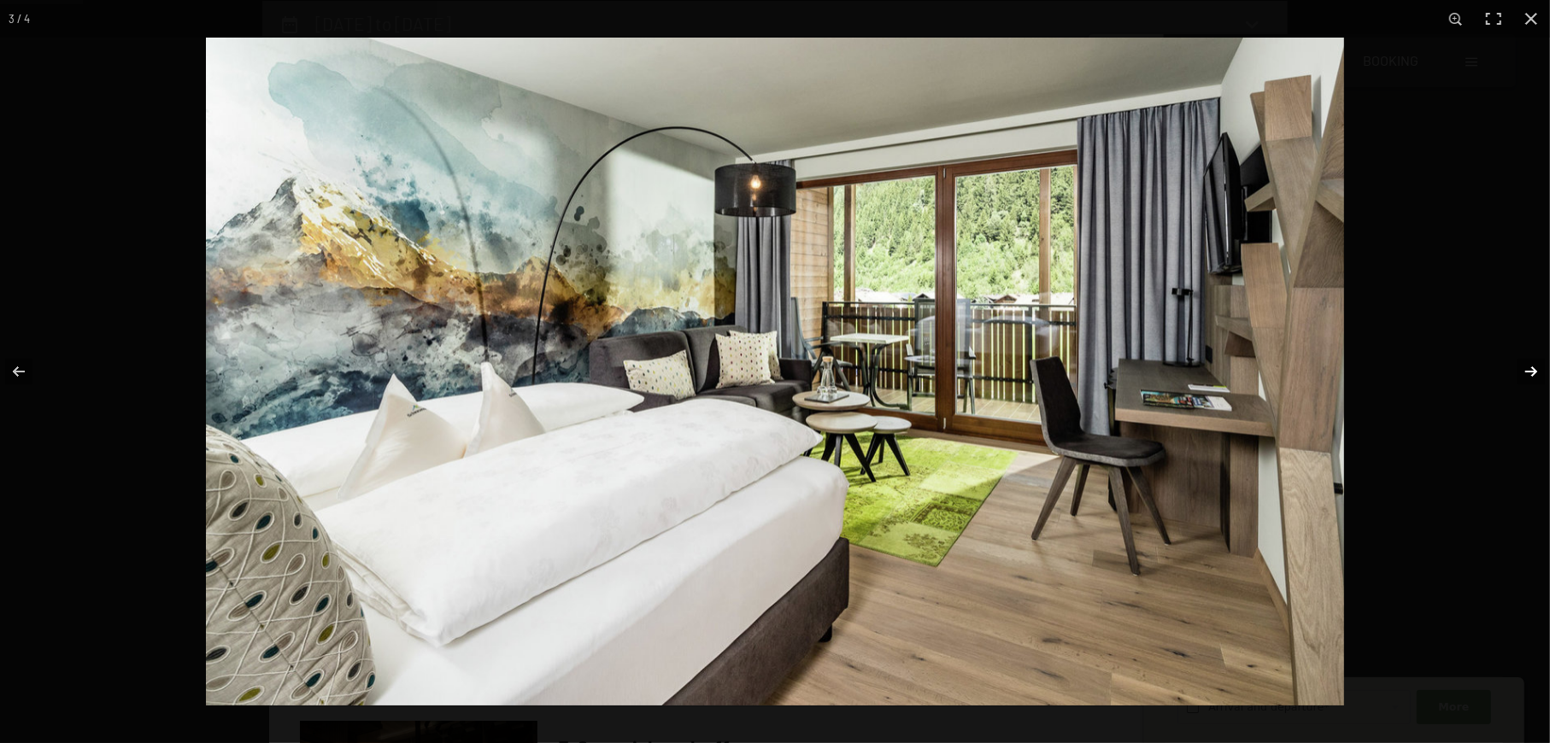
click at [1524, 372] on button "button" at bounding box center [1520, 371] width 60 height 85
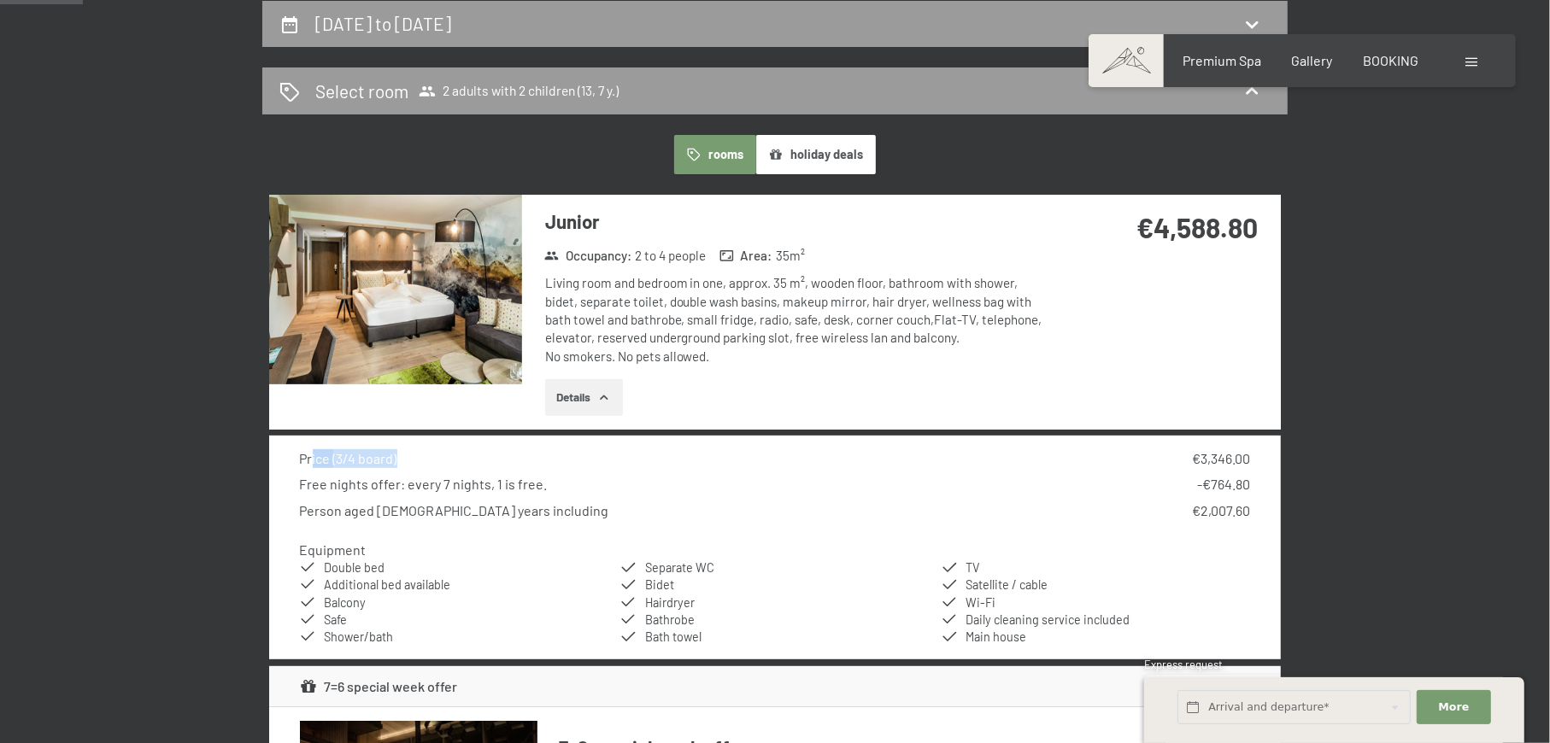
click at [0, 0] on button "button" at bounding box center [0, 0] width 0 height 0
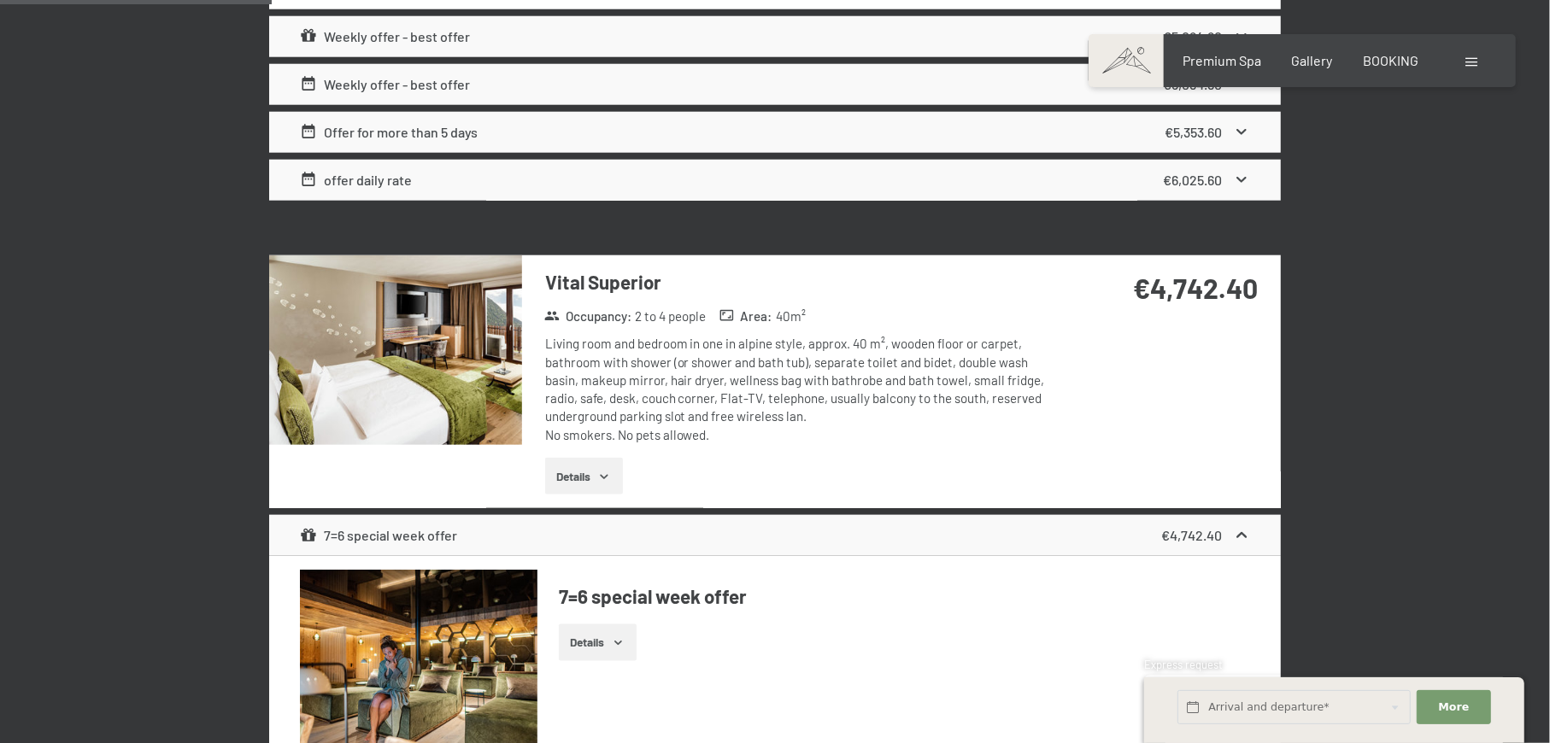
scroll to position [1590, 0]
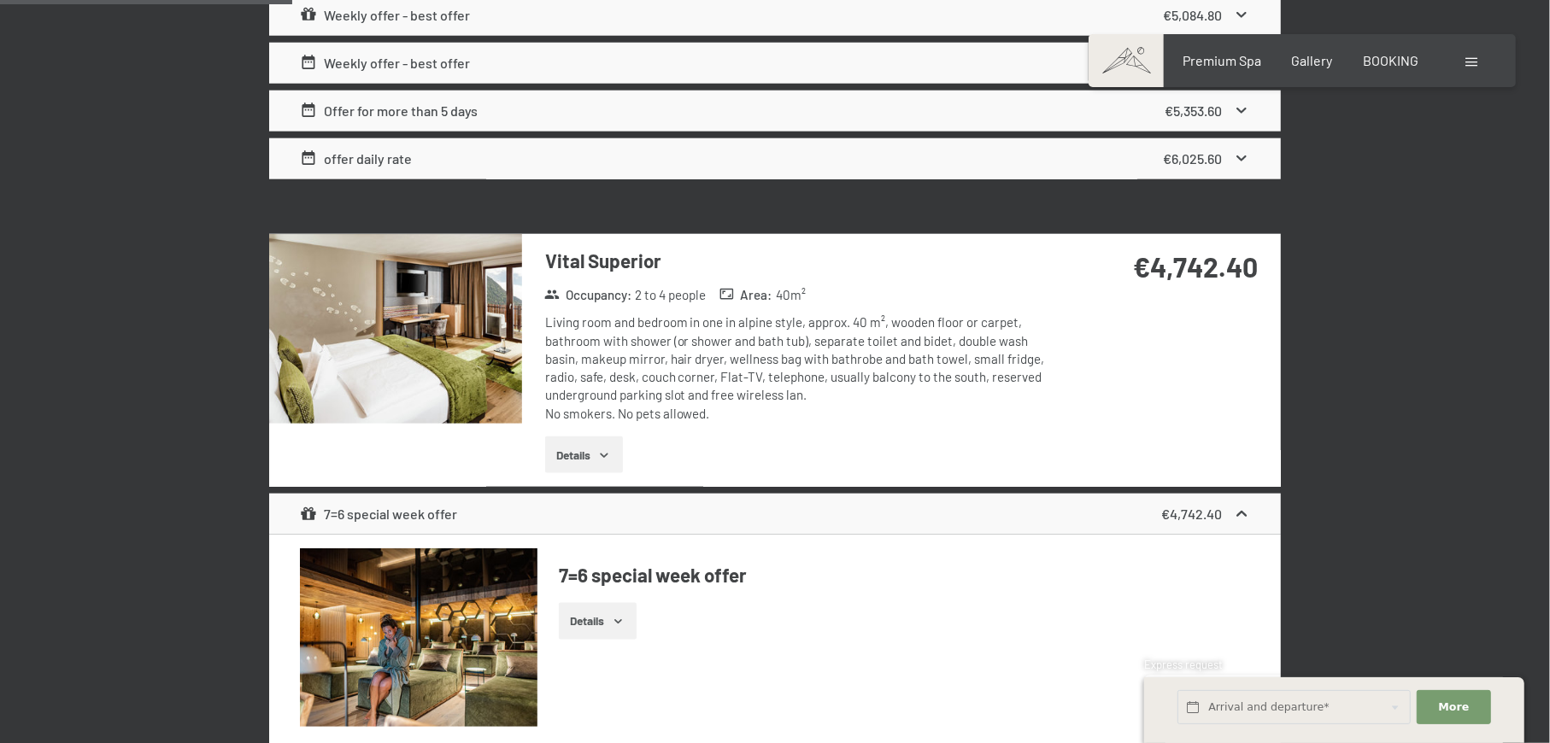
click at [480, 354] on img at bounding box center [395, 329] width 253 height 190
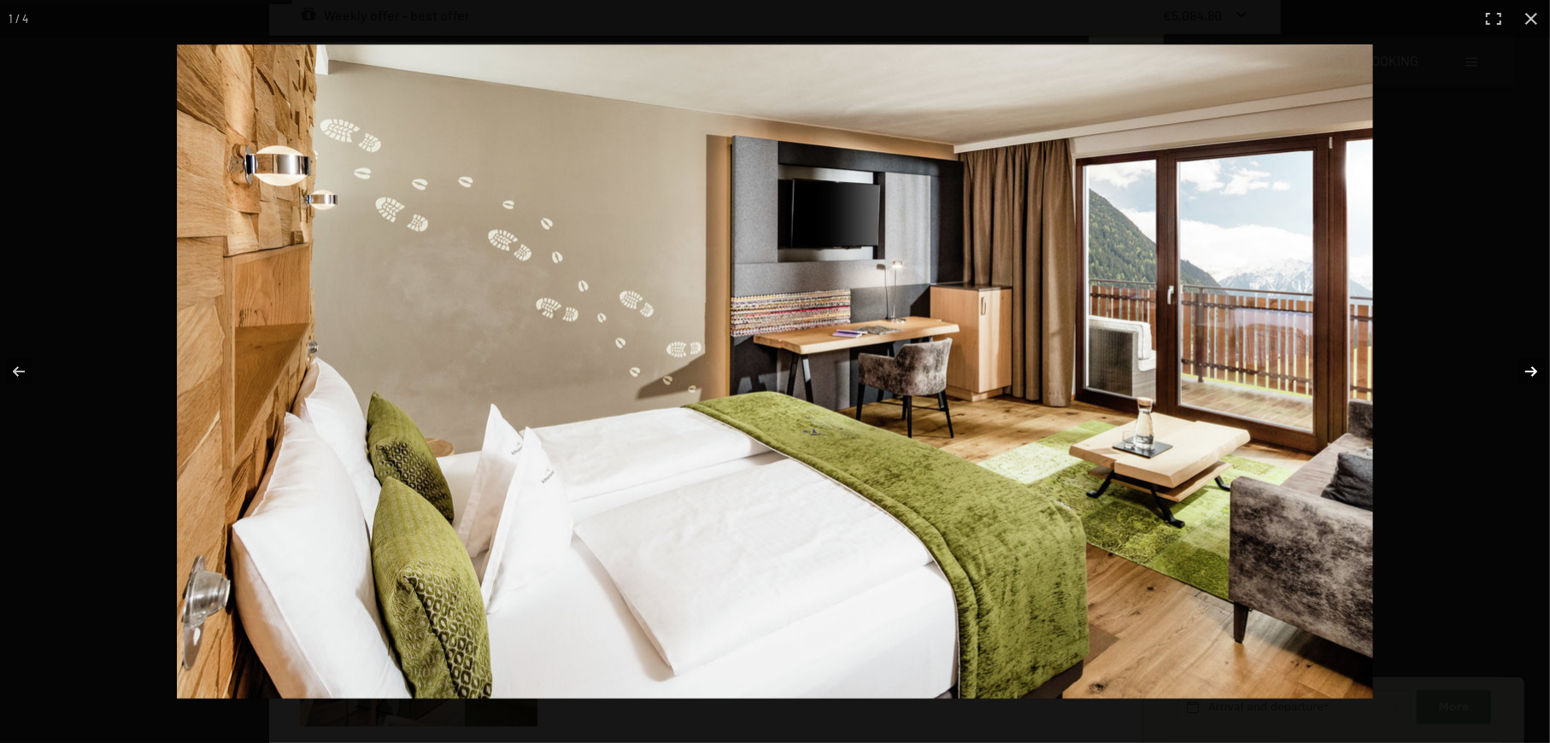
click at [1529, 365] on button "button" at bounding box center [1520, 371] width 60 height 85
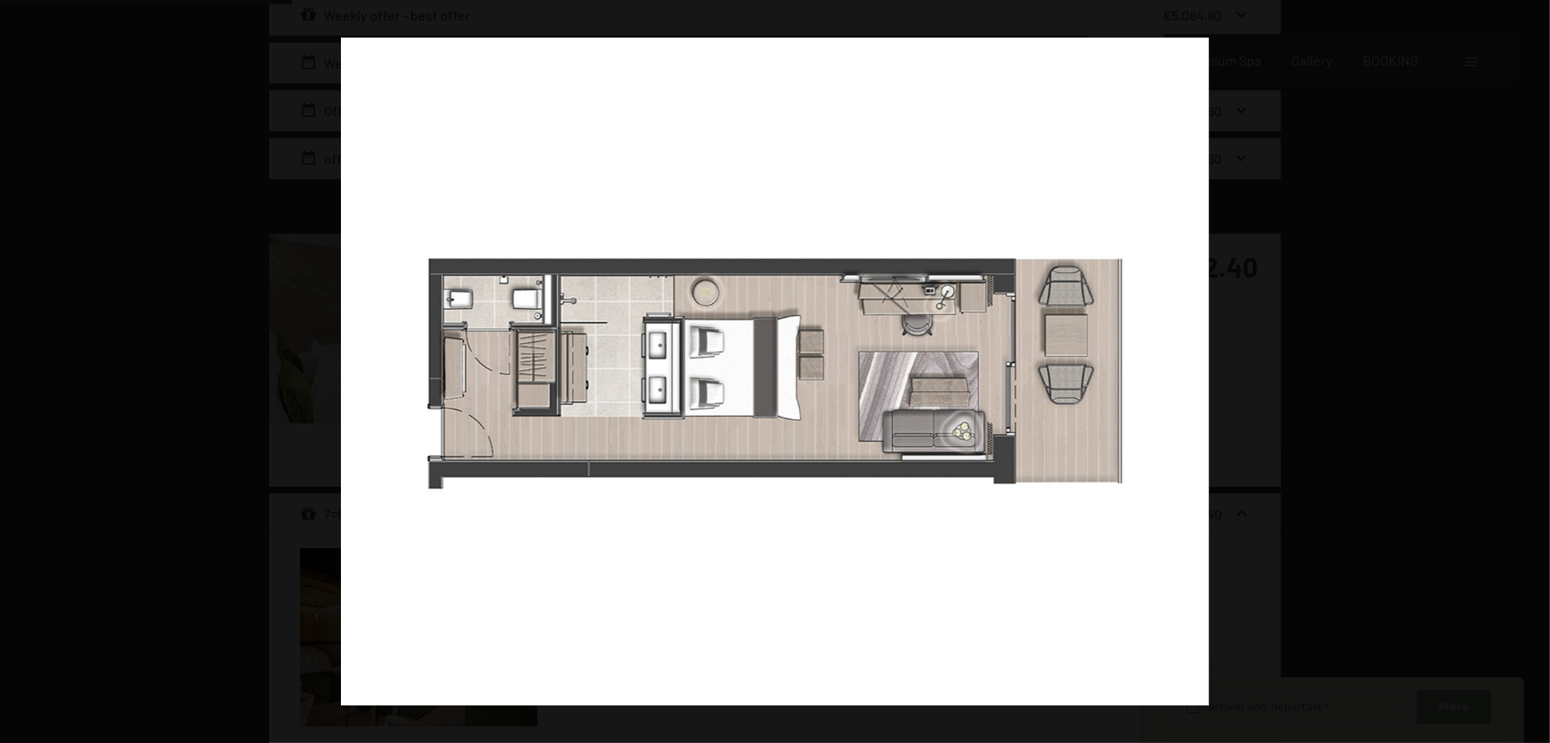
click at [1529, 365] on button "button" at bounding box center [1520, 371] width 60 height 85
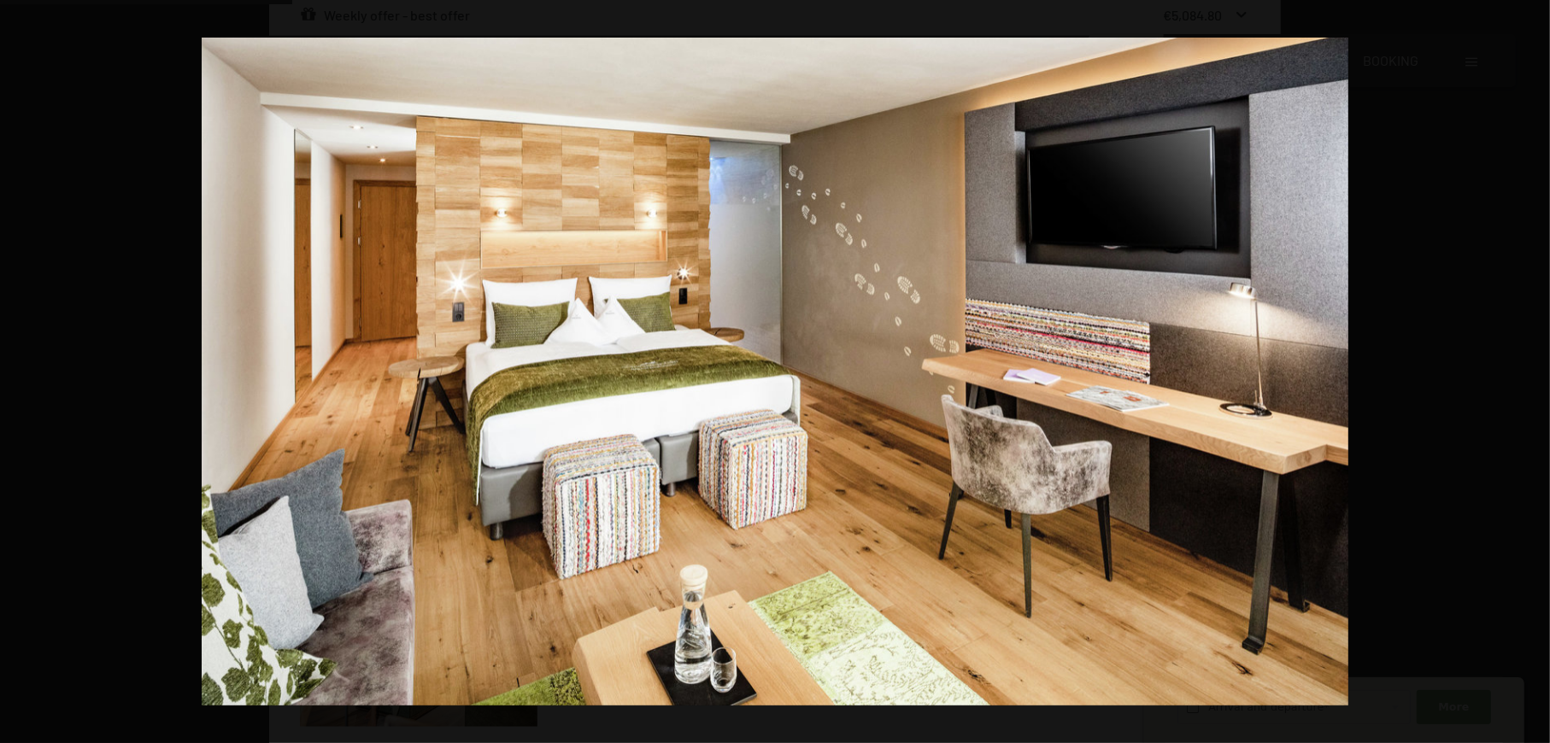
click at [1529, 365] on button "button" at bounding box center [1520, 371] width 60 height 85
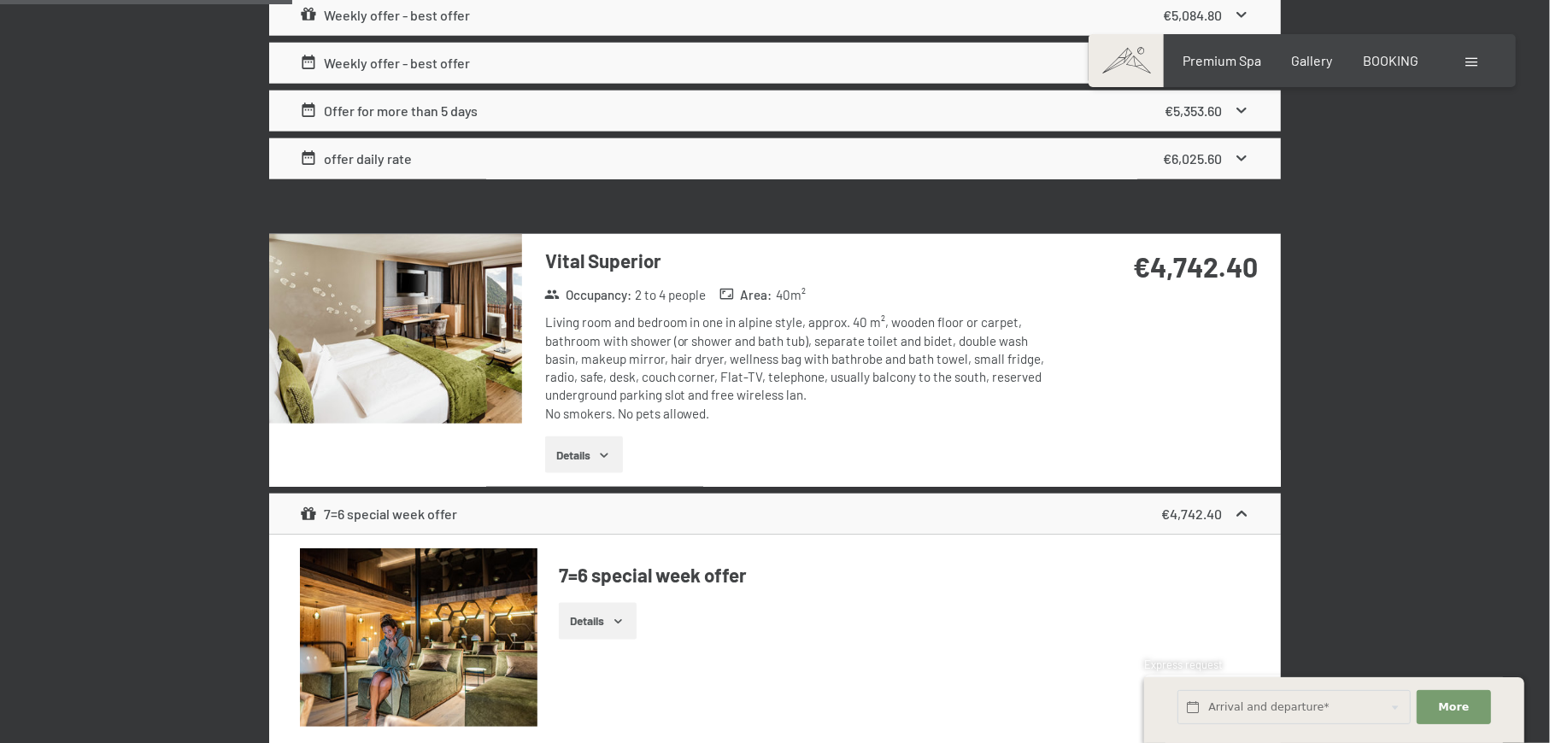
click at [0, 0] on button "button" at bounding box center [0, 0] width 0 height 0
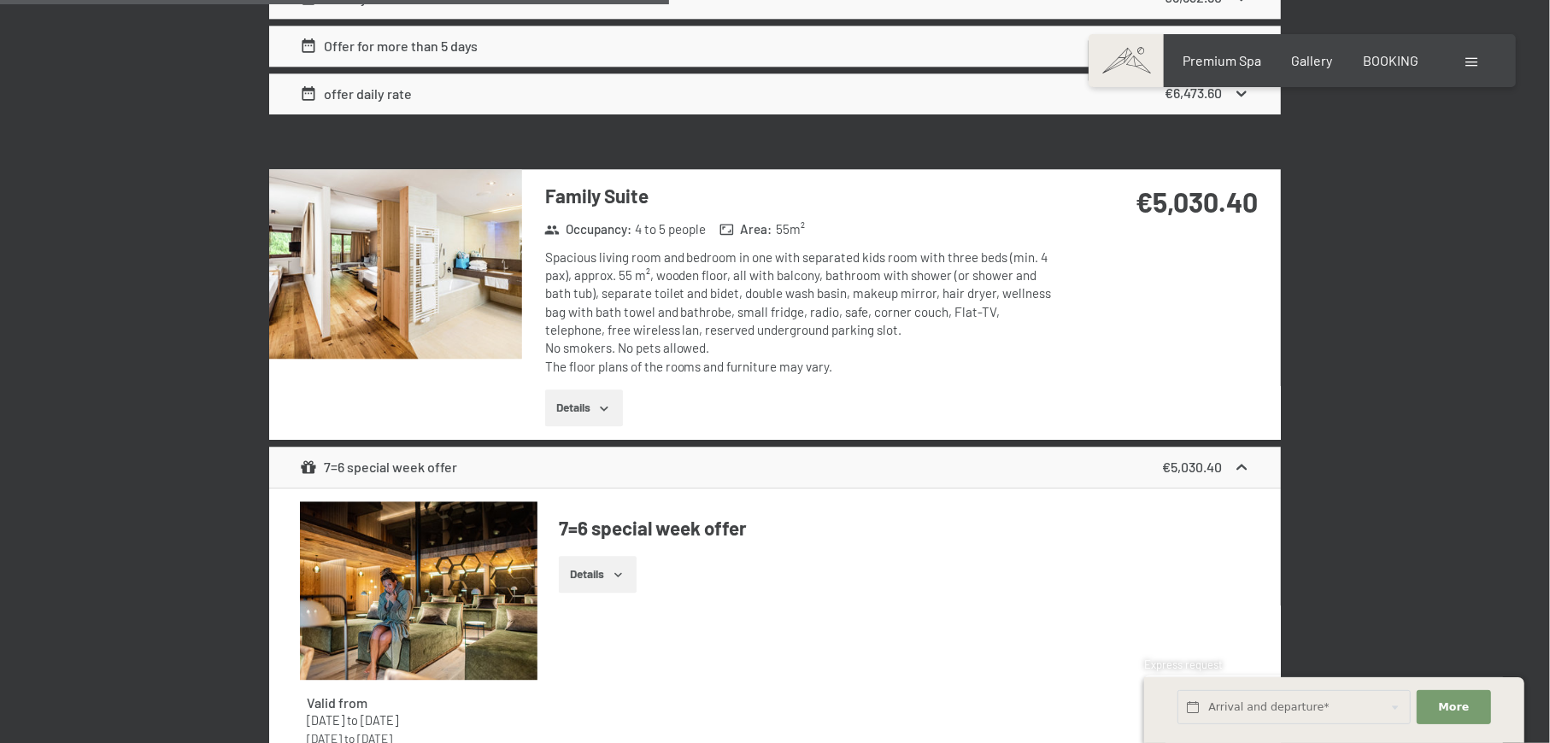
scroll to position [3640, 0]
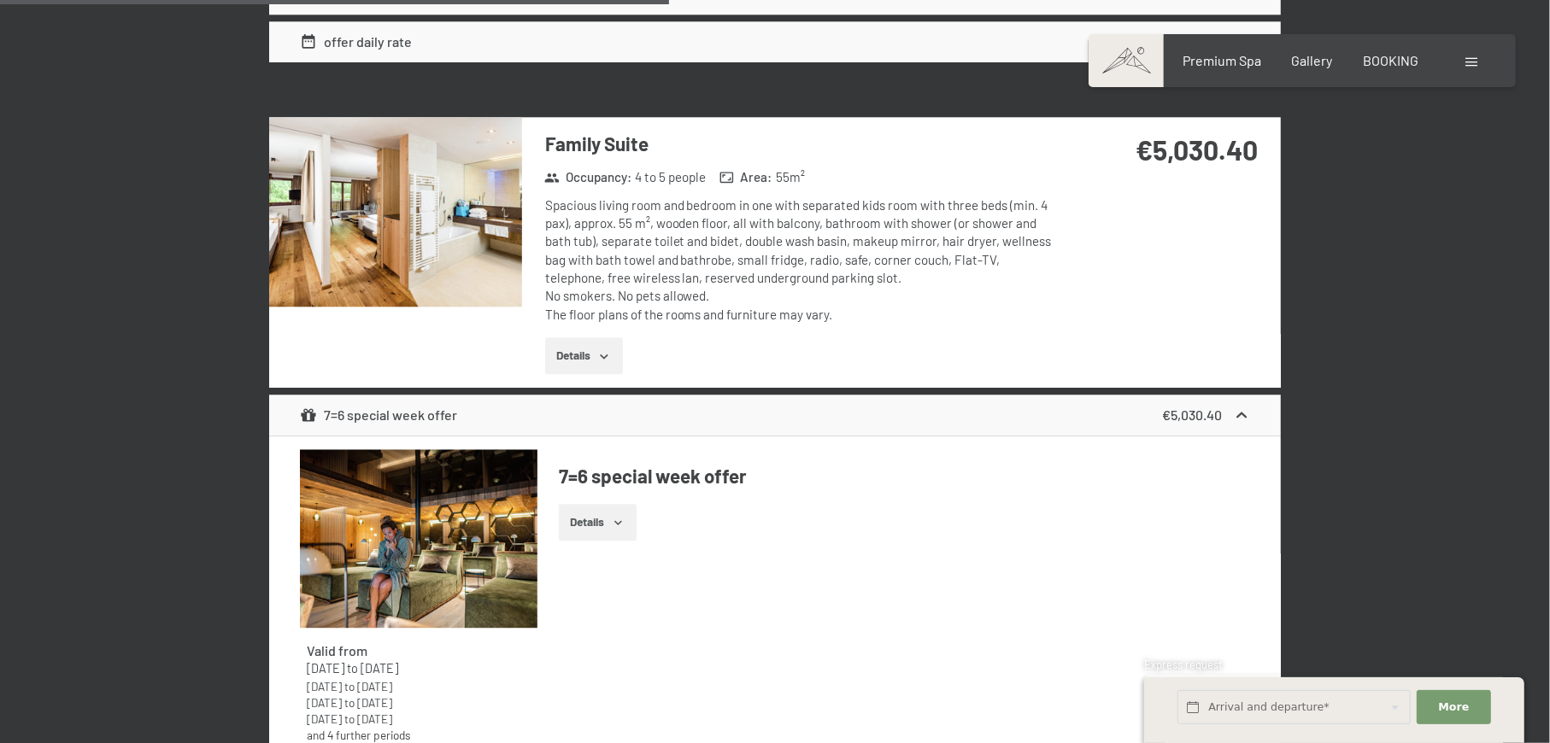
click at [448, 237] on img at bounding box center [395, 212] width 253 height 190
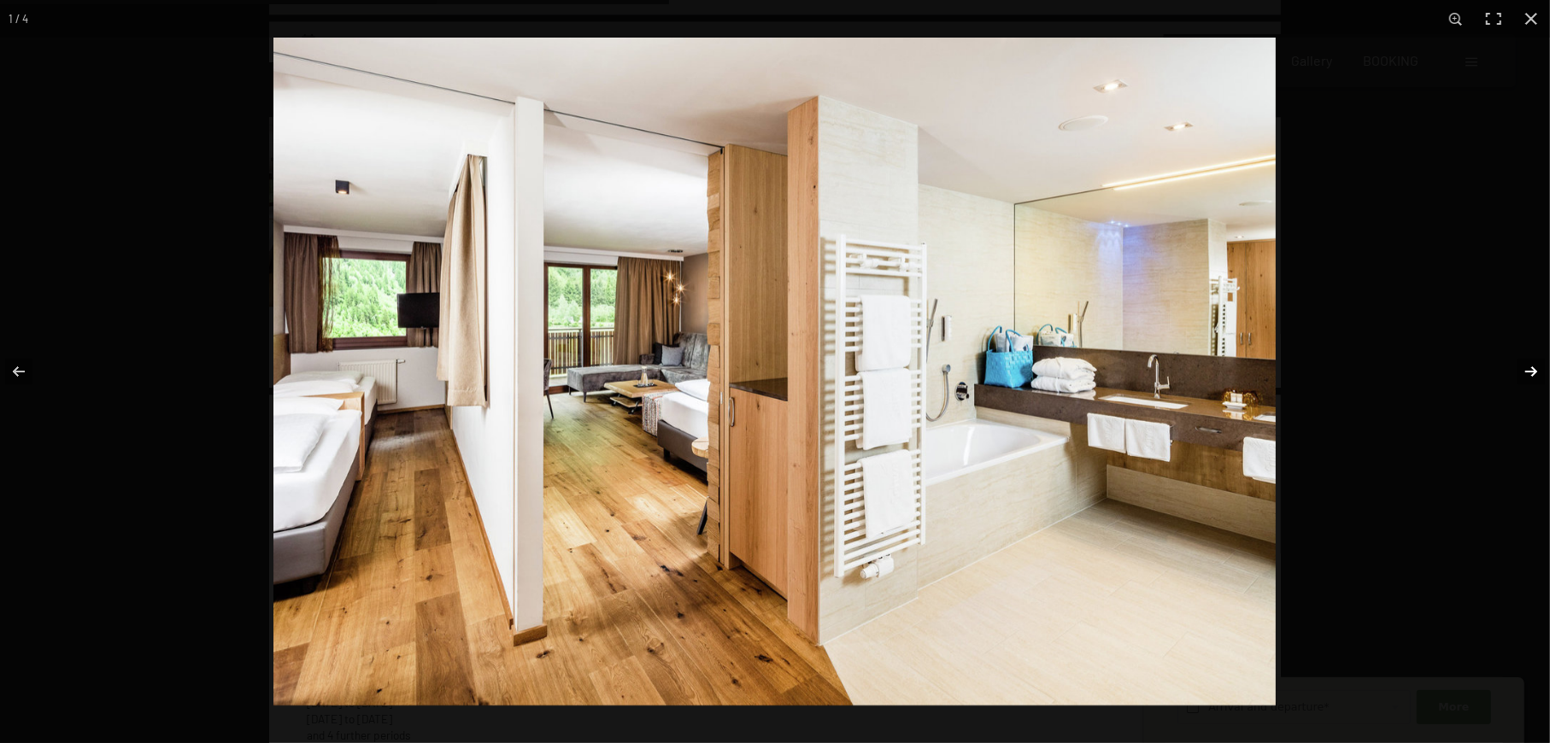
click at [1536, 369] on button "button" at bounding box center [1520, 371] width 60 height 85
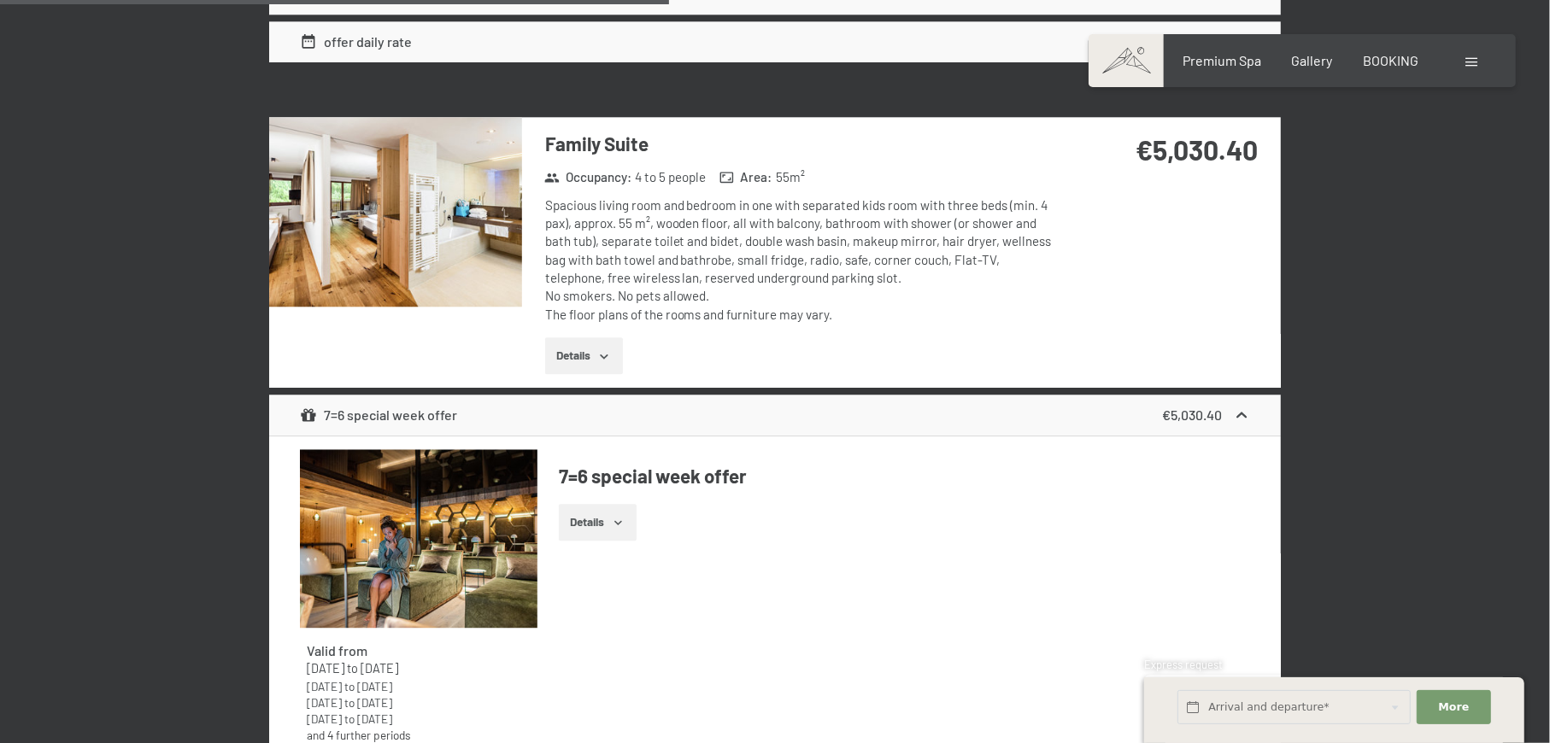
click at [0, 0] on button "button" at bounding box center [0, 0] width 0 height 0
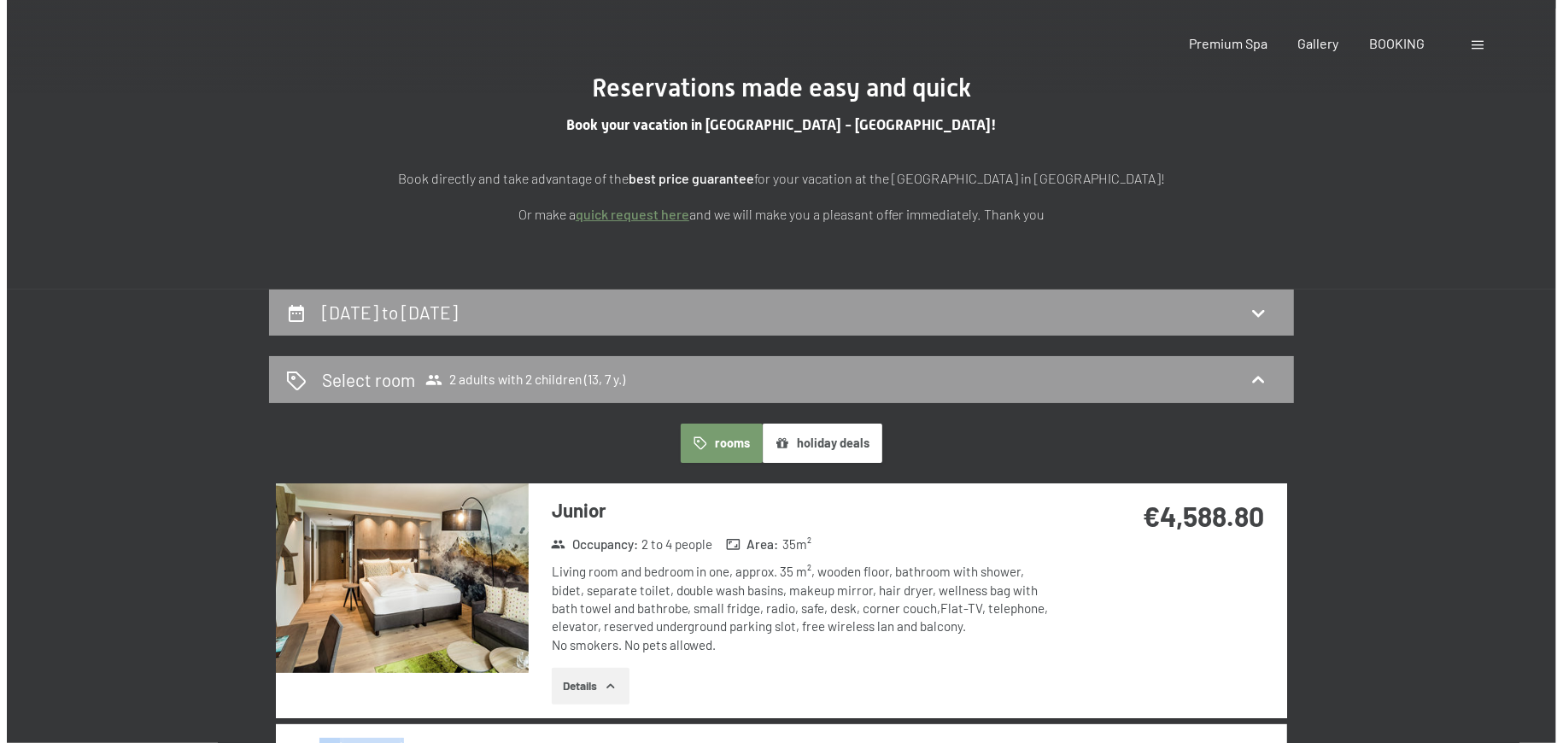
scroll to position [0, 0]
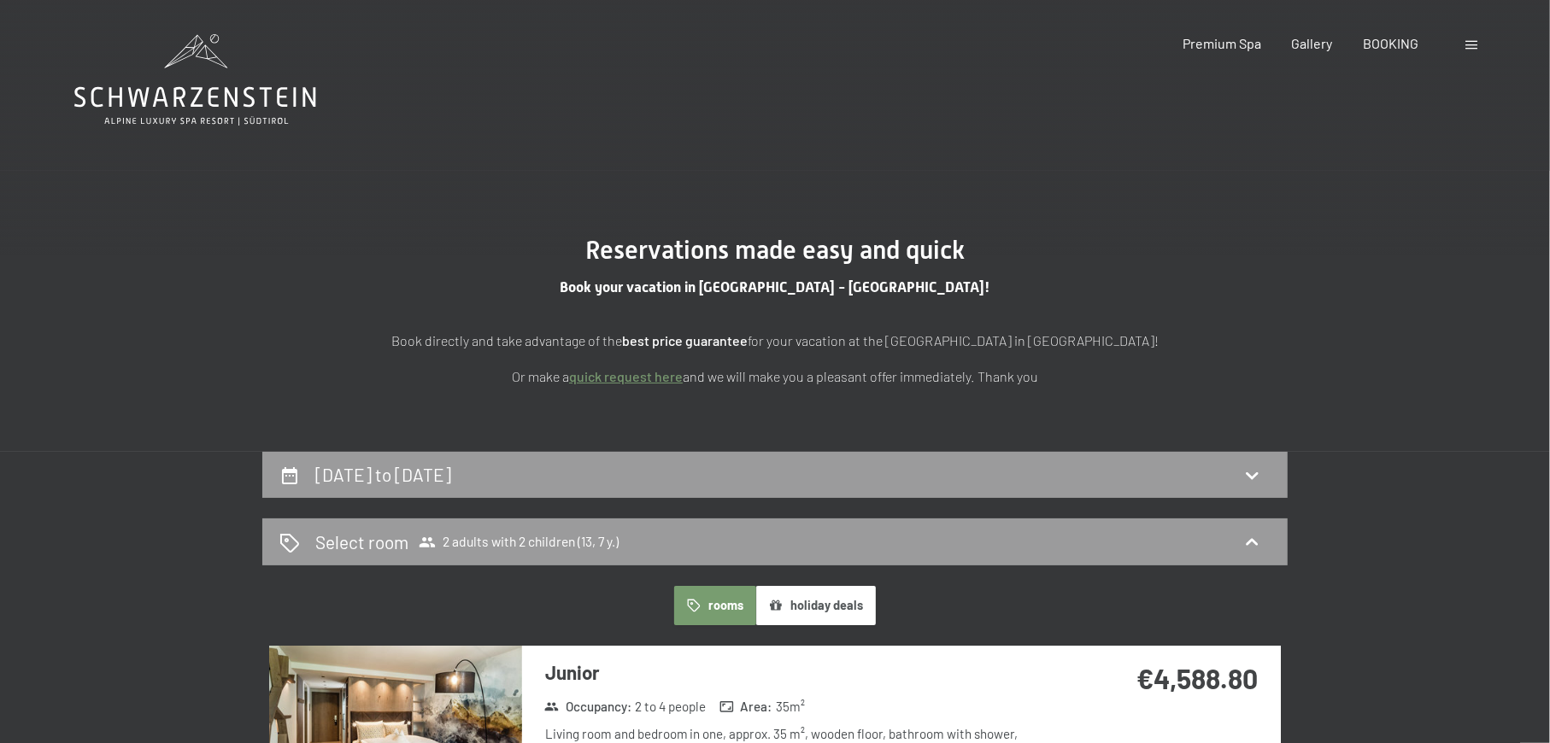
click at [1468, 50] on span at bounding box center [1471, 45] width 12 height 9
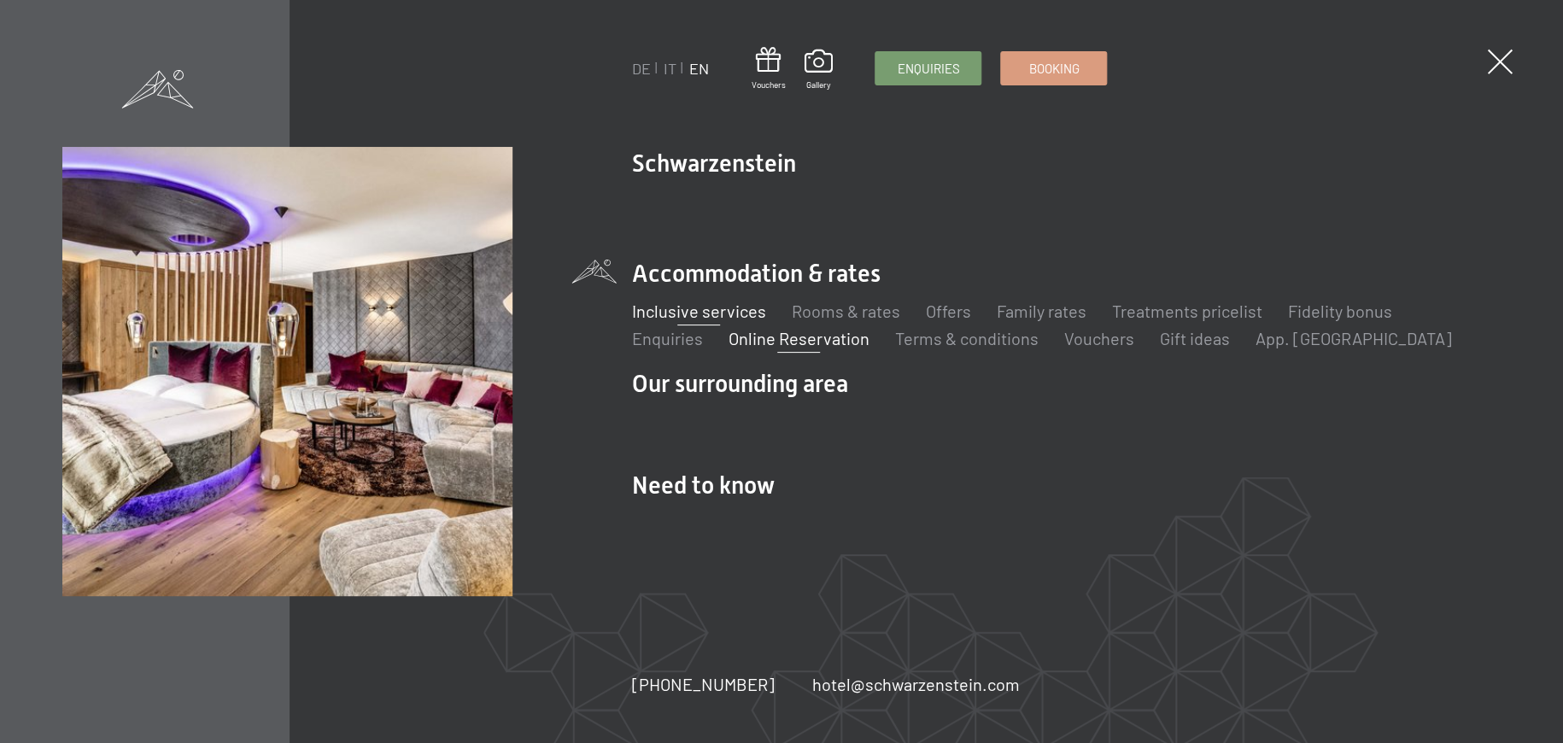
click at [734, 308] on link "Inclusive services" at bounding box center [699, 311] width 134 height 21
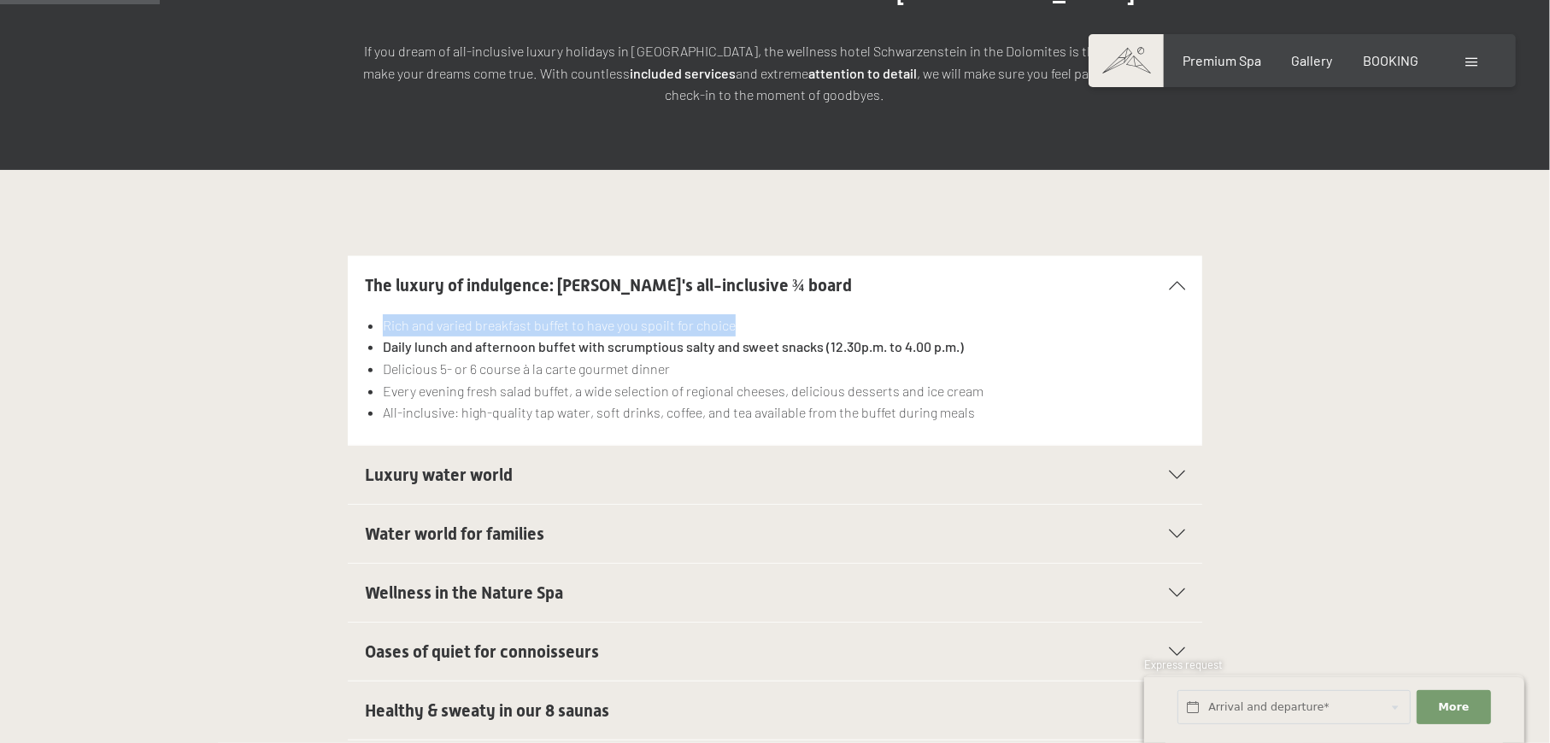
drag, startPoint x: 376, startPoint y: 283, endPoint x: 791, endPoint y: 290, distance: 415.2
click at [791, 314] on ul "Rich and varied breakfast buffet to have you spoilt for choice Daily lunch and …" at bounding box center [775, 368] width 820 height 109
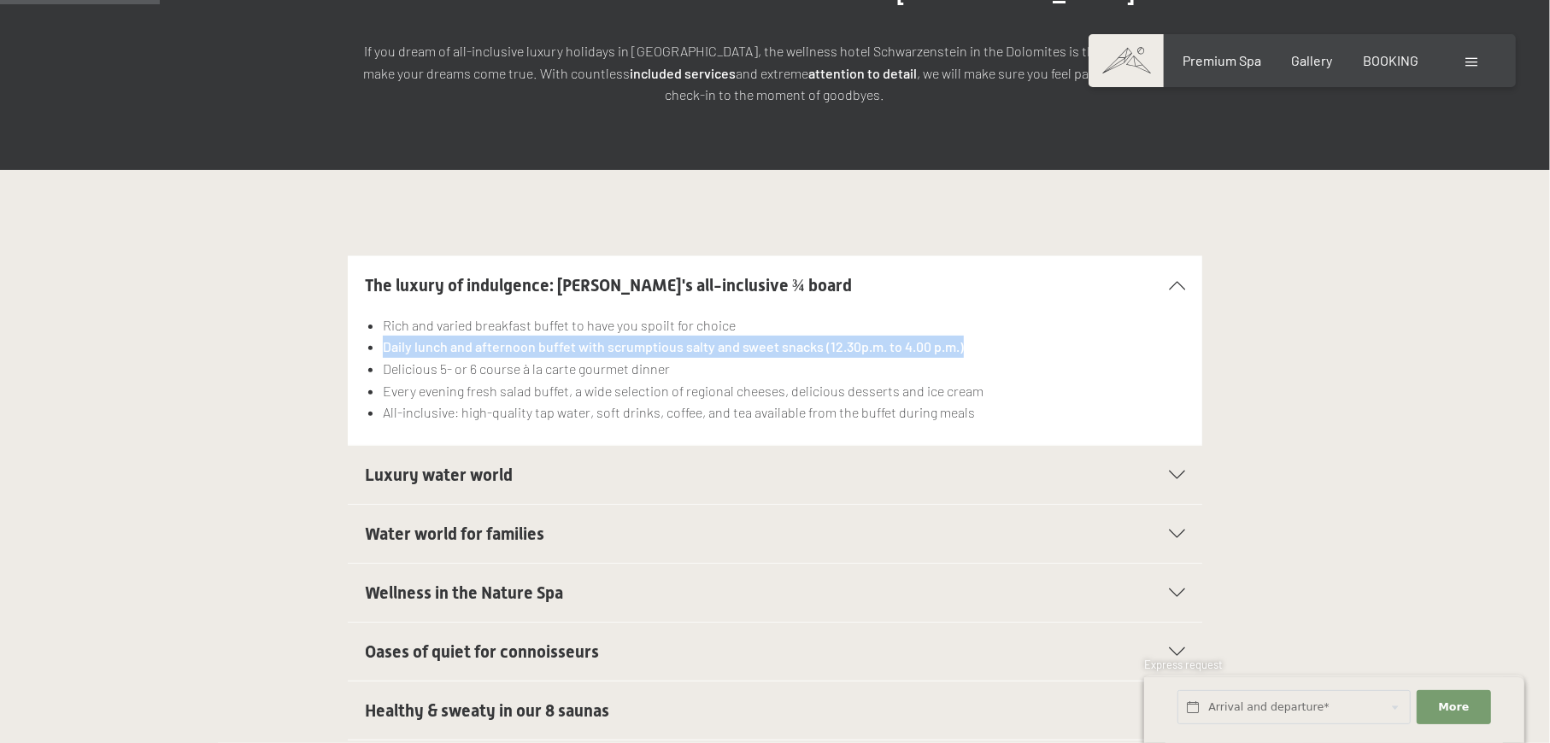
drag, startPoint x: 385, startPoint y: 308, endPoint x: 970, endPoint y: 309, distance: 584.3
click at [970, 336] on li "Daily lunch and afternoon buffet with scrumptious salty and sweet snacks (12.30…" at bounding box center [784, 347] width 802 height 22
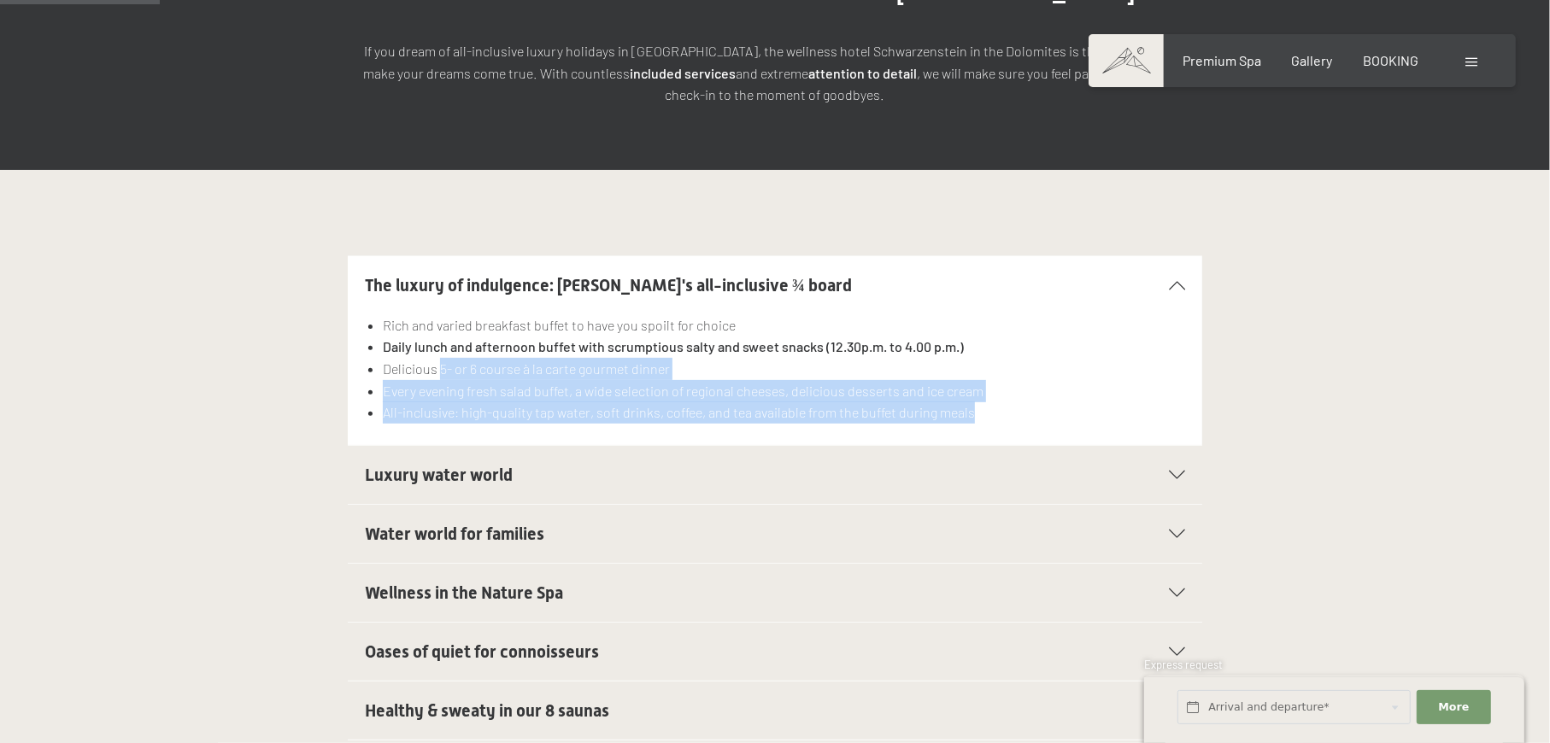
drag, startPoint x: 439, startPoint y: 328, endPoint x: 1016, endPoint y: 381, distance: 579.9
click at [1016, 381] on ul "Rich and varied breakfast buffet to have you spoilt for choice Daily lunch and …" at bounding box center [775, 368] width 820 height 109
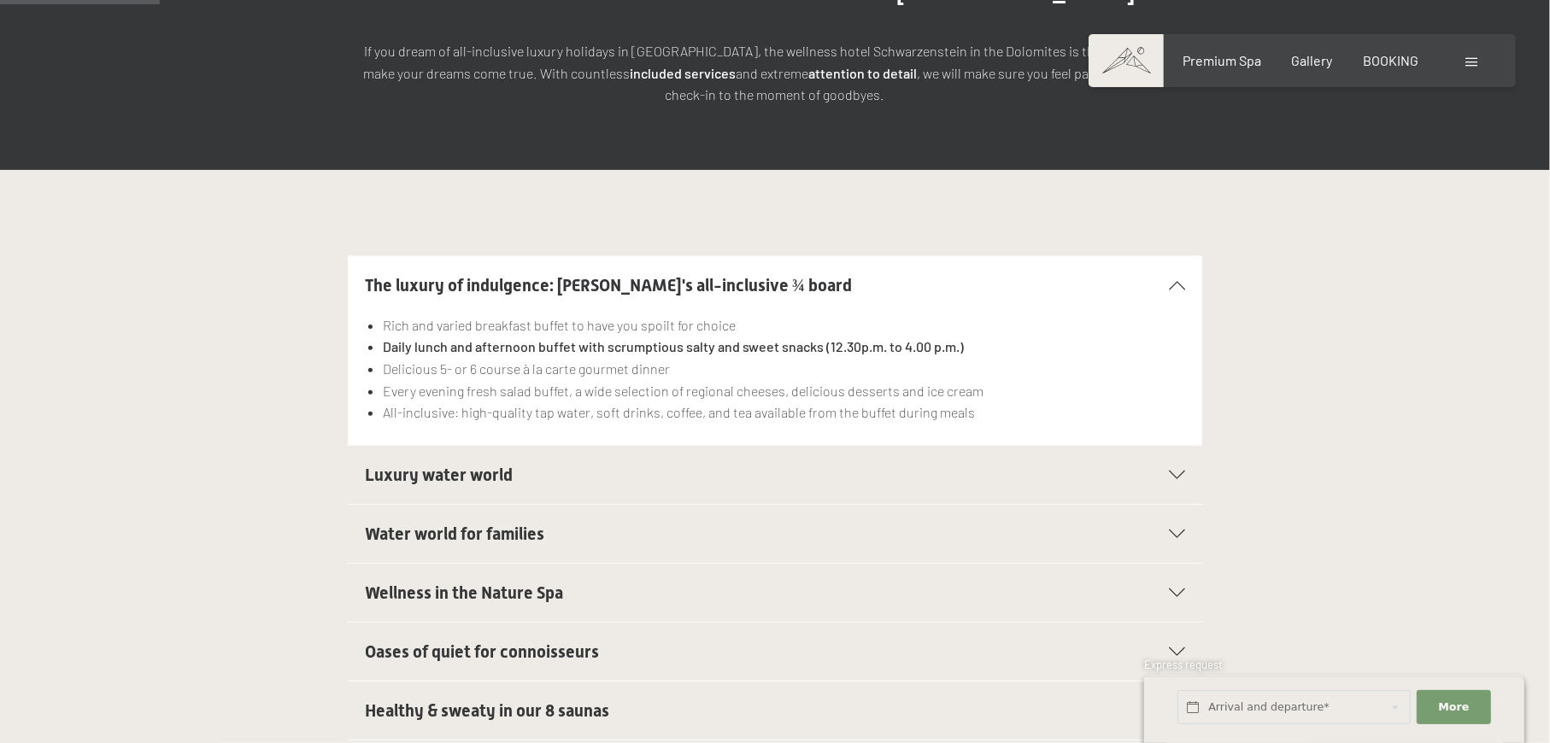
click at [636, 463] on h2 "Luxury water world" at bounding box center [734, 475] width 738 height 24
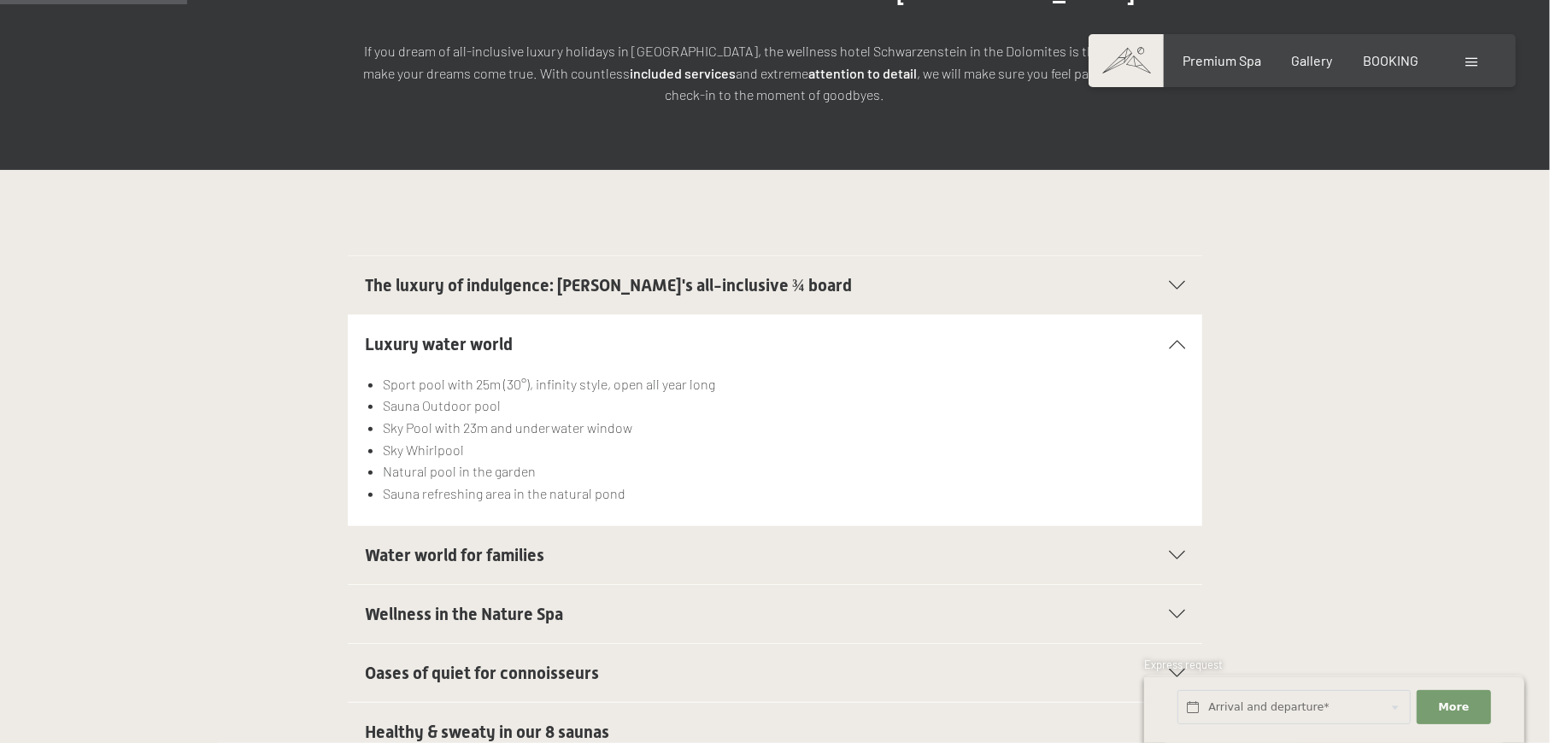
scroll to position [569, 0]
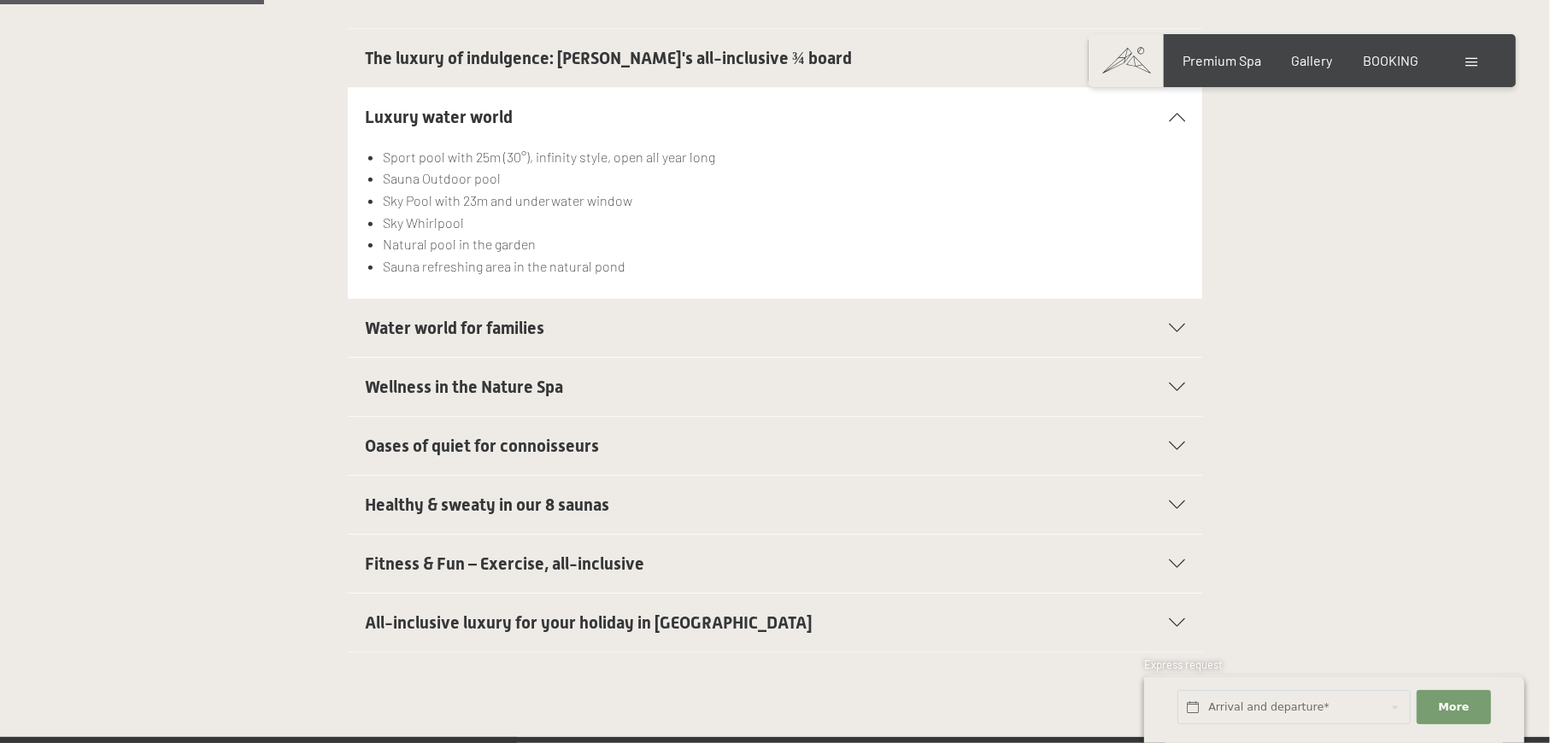
click at [679, 552] on h2 "Fitness & Fun – Exercise, all-inclusive" at bounding box center [734, 564] width 738 height 24
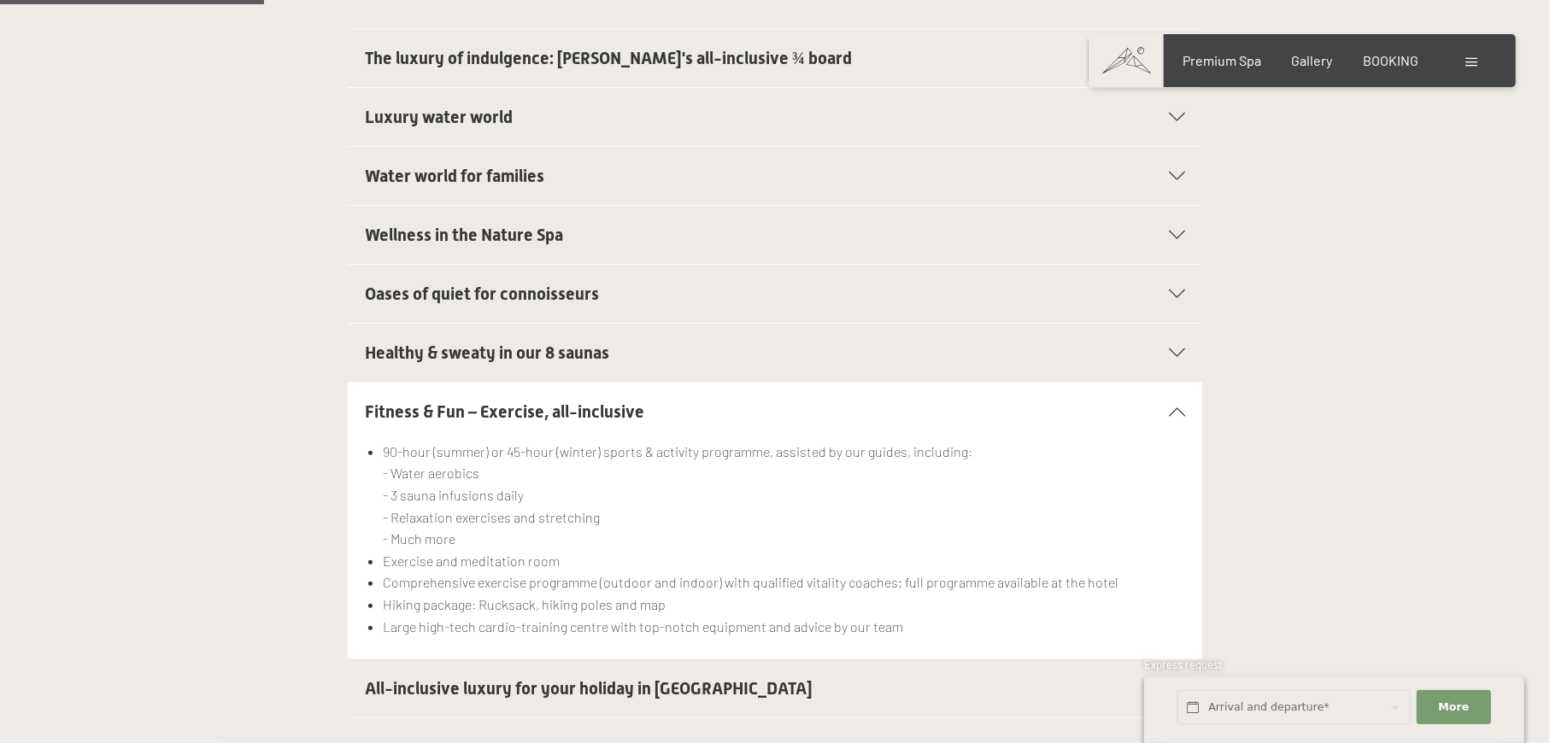
drag, startPoint x: 436, startPoint y: 426, endPoint x: 490, endPoint y: 500, distance: 91.6
click at [490, 500] on li "90-hour (summer) or 45-hour (winter) sports & activity programme, assisted by o…" at bounding box center [784, 495] width 802 height 109
click at [597, 678] on span "All-inclusive luxury for your holiday in Italy" at bounding box center [589, 688] width 448 height 21
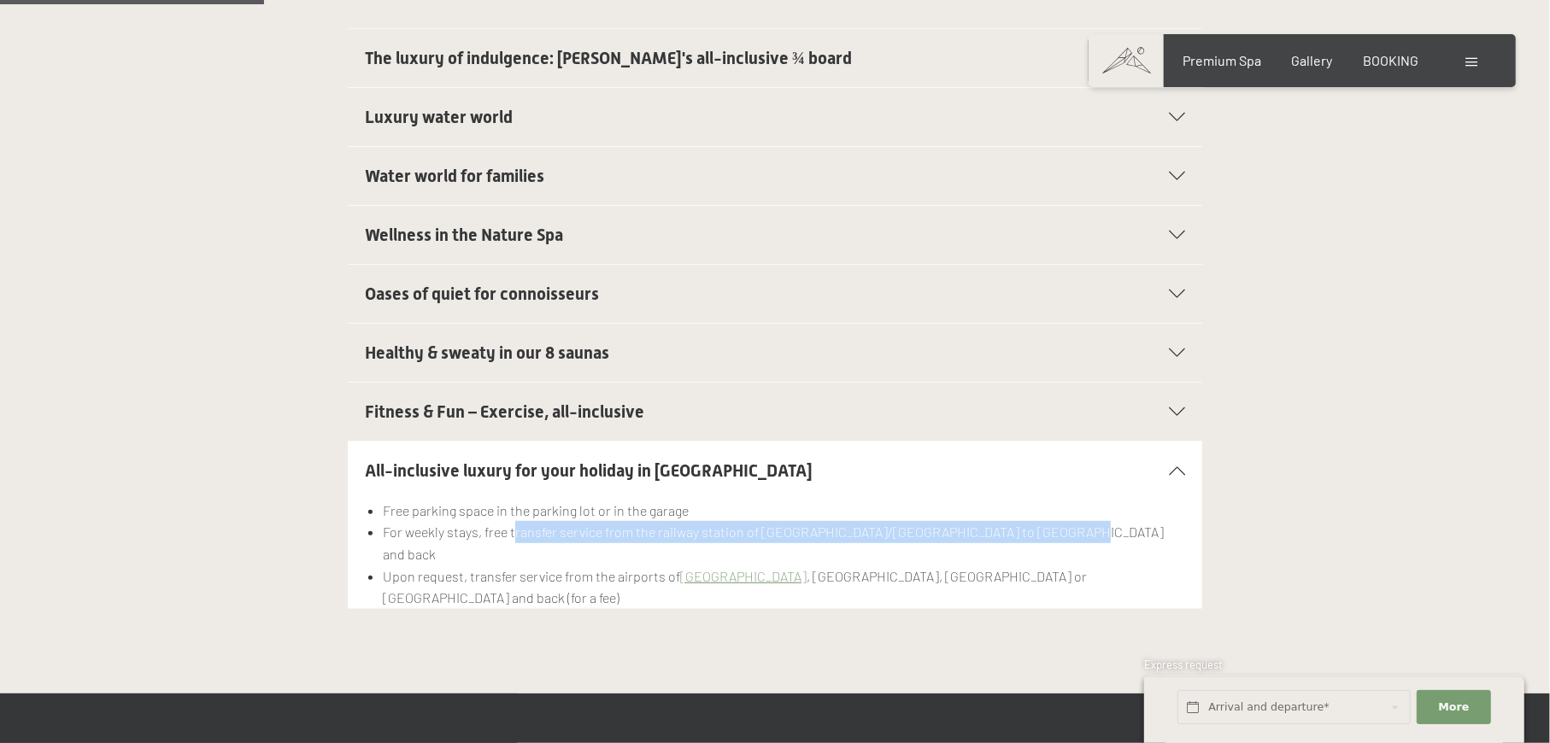
drag, startPoint x: 513, startPoint y: 493, endPoint x: 1104, endPoint y: 499, distance: 592.0
click at [1104, 521] on li "For weekly stays, free transfer service from the railway station of Brunico/Bru…" at bounding box center [784, 543] width 802 height 44
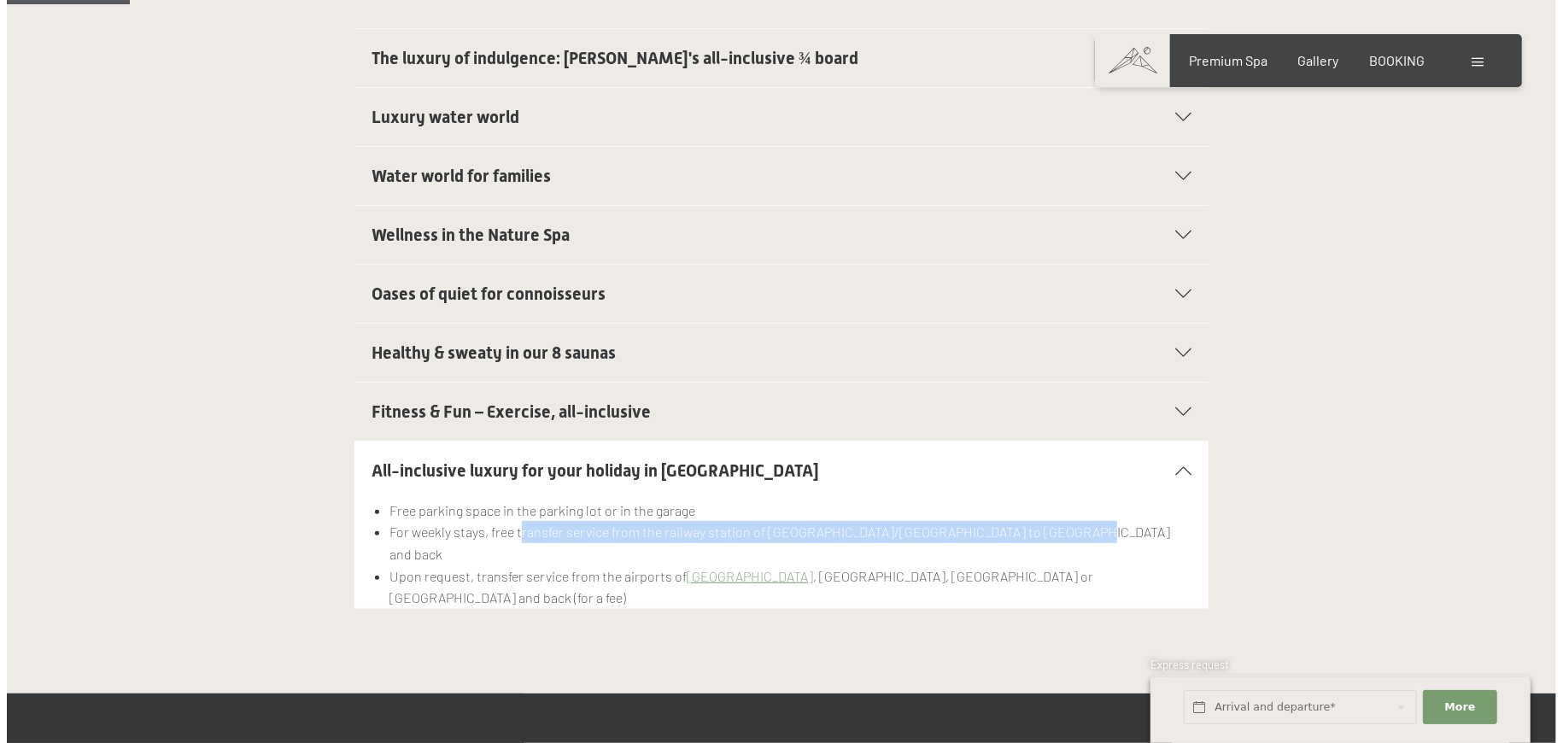
scroll to position [0, 0]
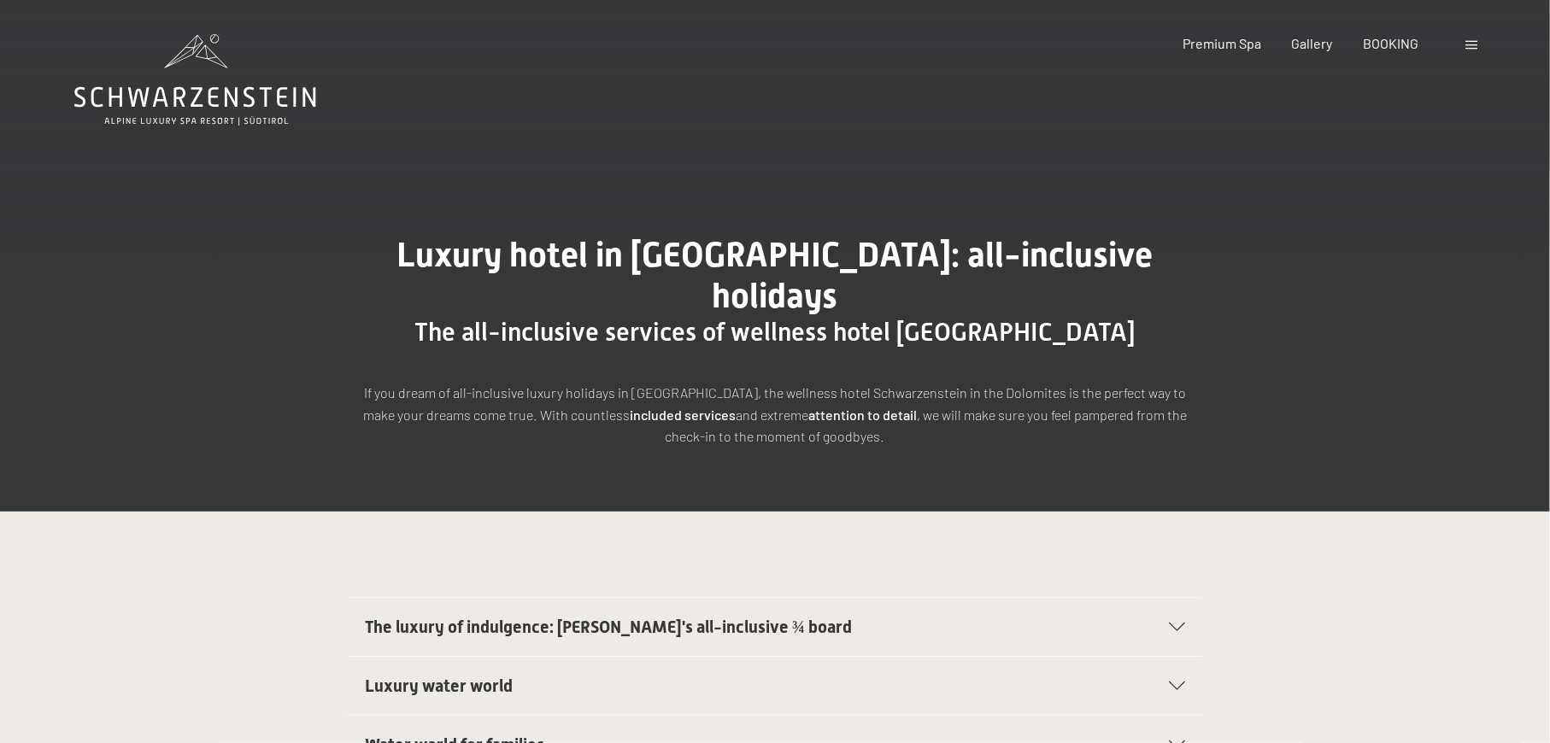
click at [1478, 44] on div at bounding box center [1473, 43] width 16 height 19
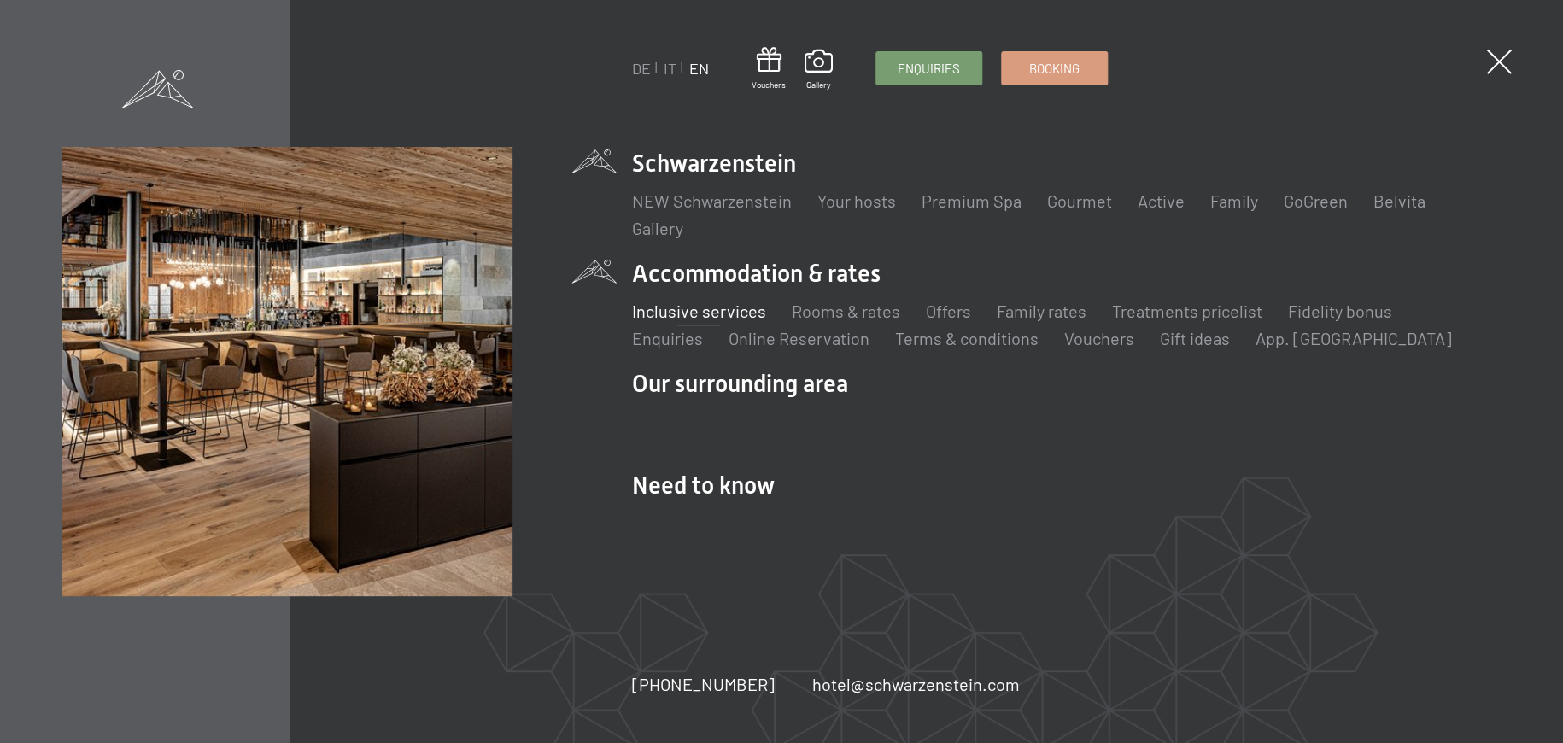
drag, startPoint x: 630, startPoint y: 157, endPoint x: 817, endPoint y: 163, distance: 186.3
click at [817, 163] on div "DE IT EN Vouchers Gallery Enquiries Booking DE IT EN Schwarzenstein NEW Schwarz…" at bounding box center [781, 372] width 1438 height 450
copy link "Schwarzenstein"
